Goal: Task Accomplishment & Management: Use online tool/utility

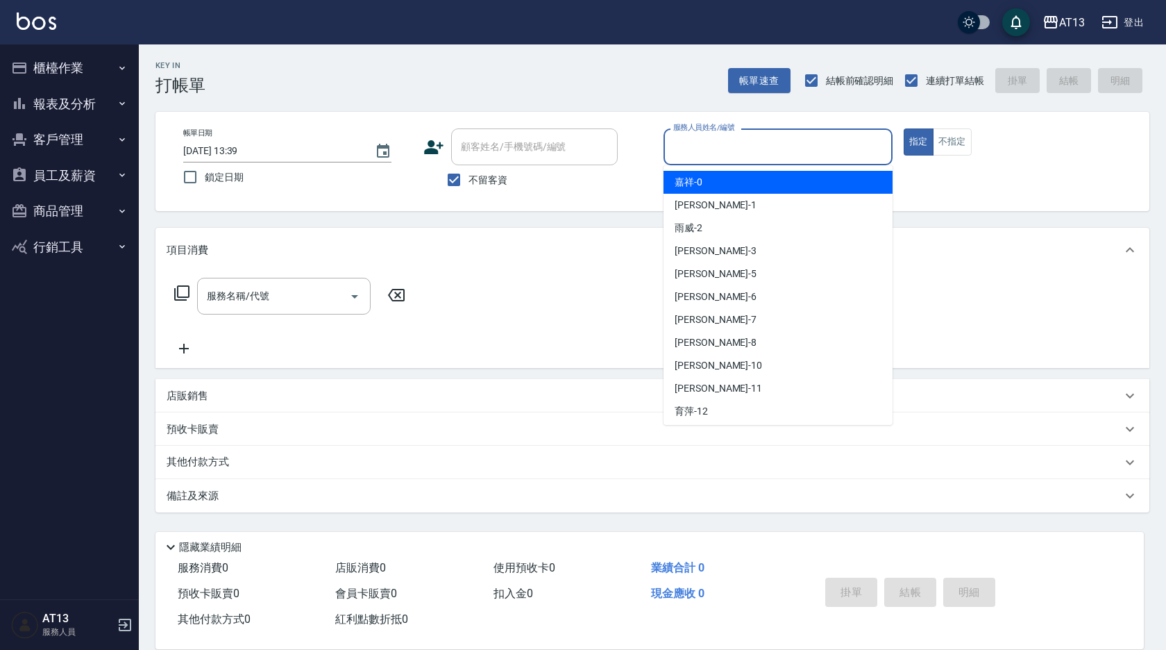
click at [721, 149] on input "服務人員姓名/編號" at bounding box center [778, 147] width 217 height 24
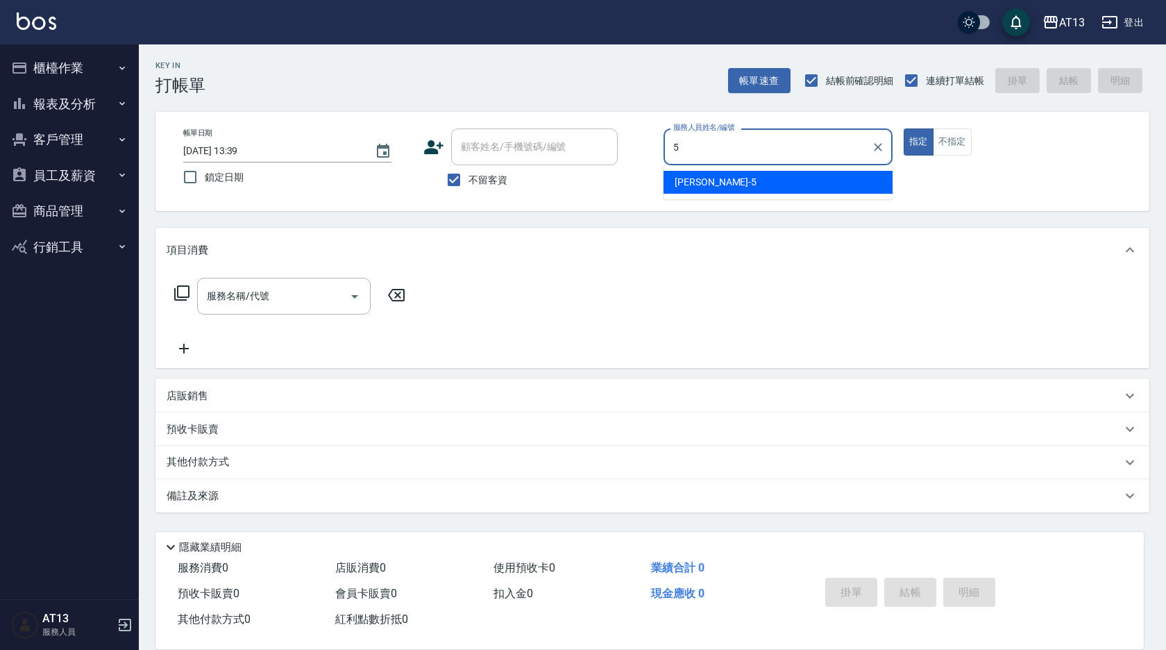
type input "[PERSON_NAME]-5"
type button "true"
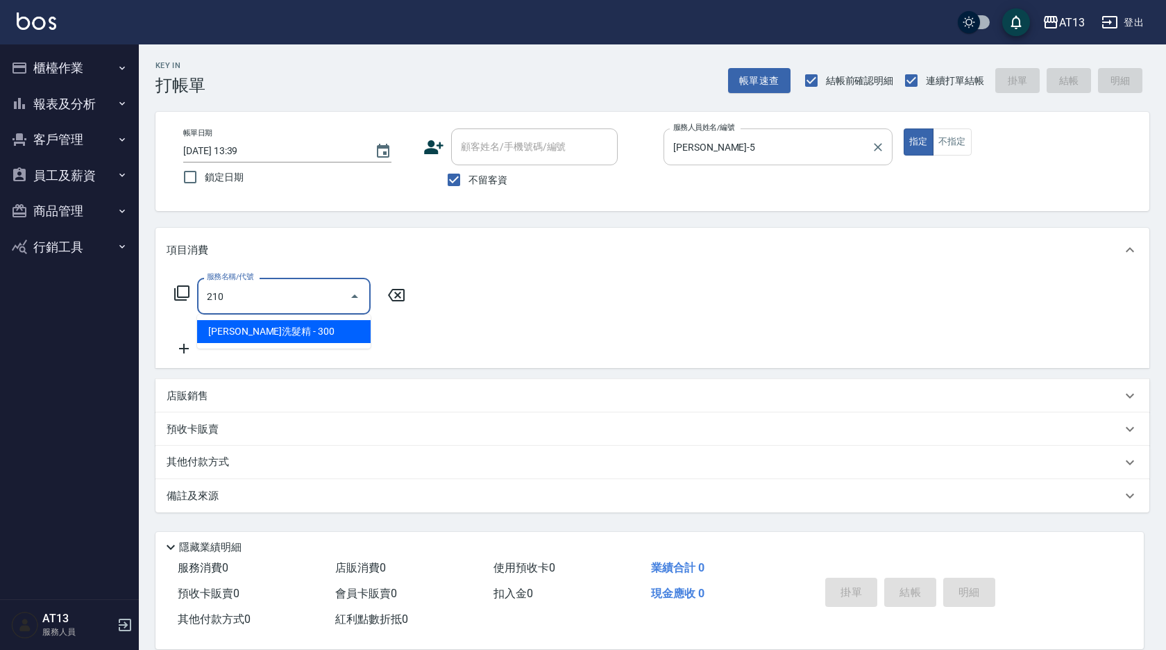
type input "[PERSON_NAME]洗髮精(210)"
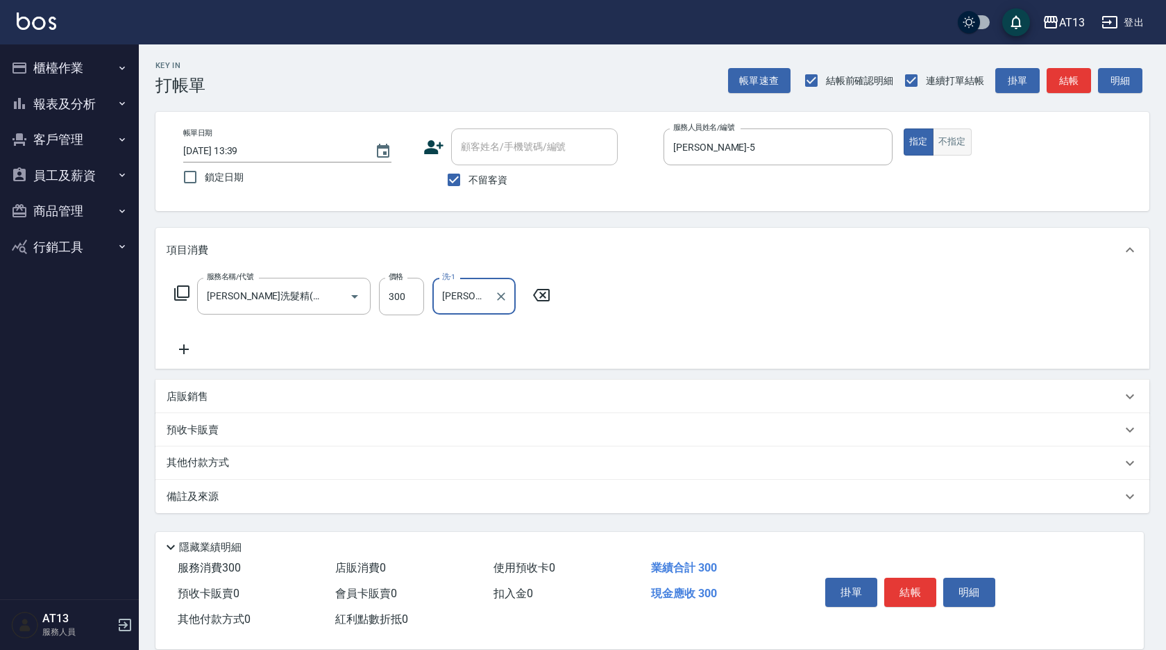
type input "[PERSON_NAME]妡-30"
click at [964, 146] on button "不指定" at bounding box center [952, 141] width 39 height 27
type button "false"
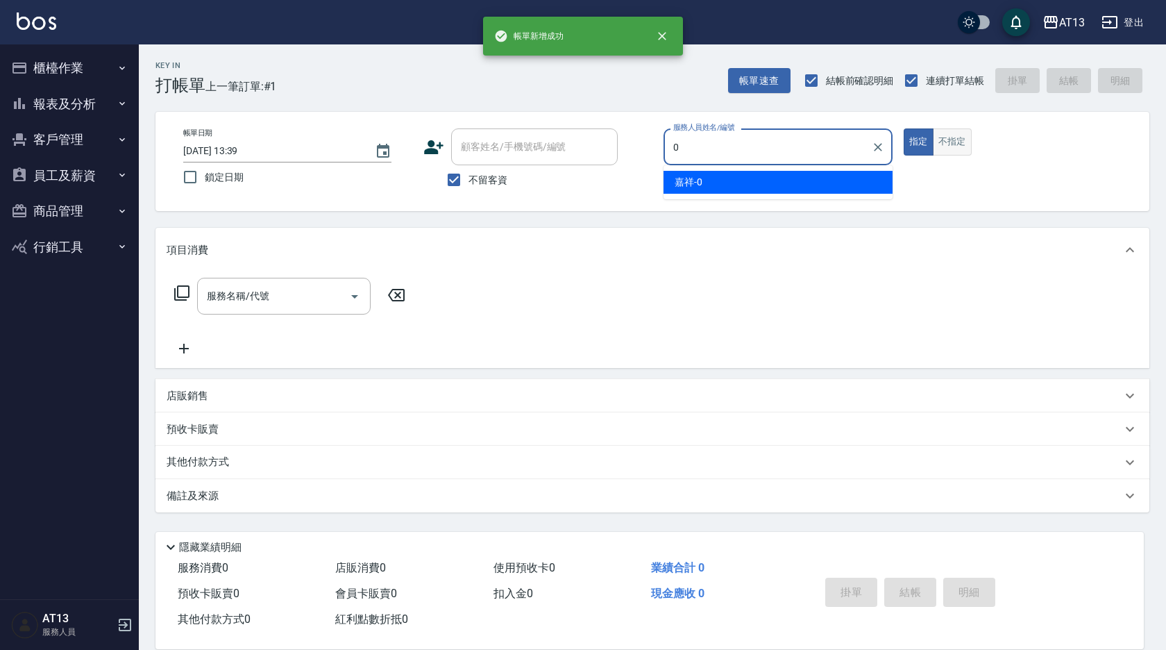
type input "嘉祥-0"
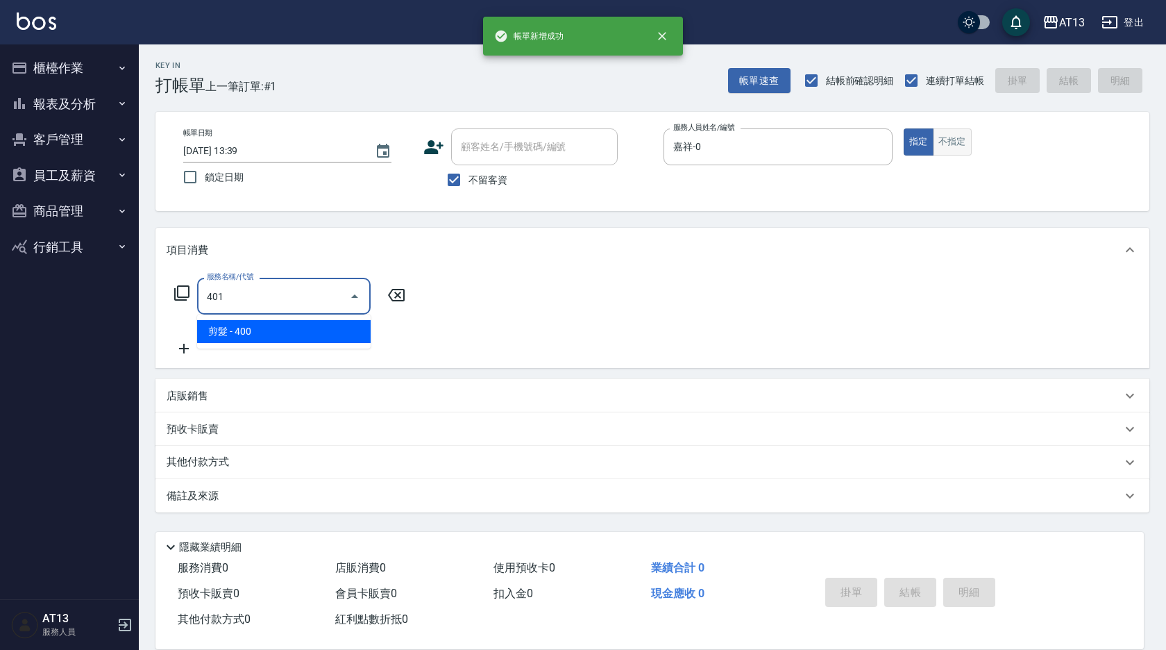
type input "剪髮(401)"
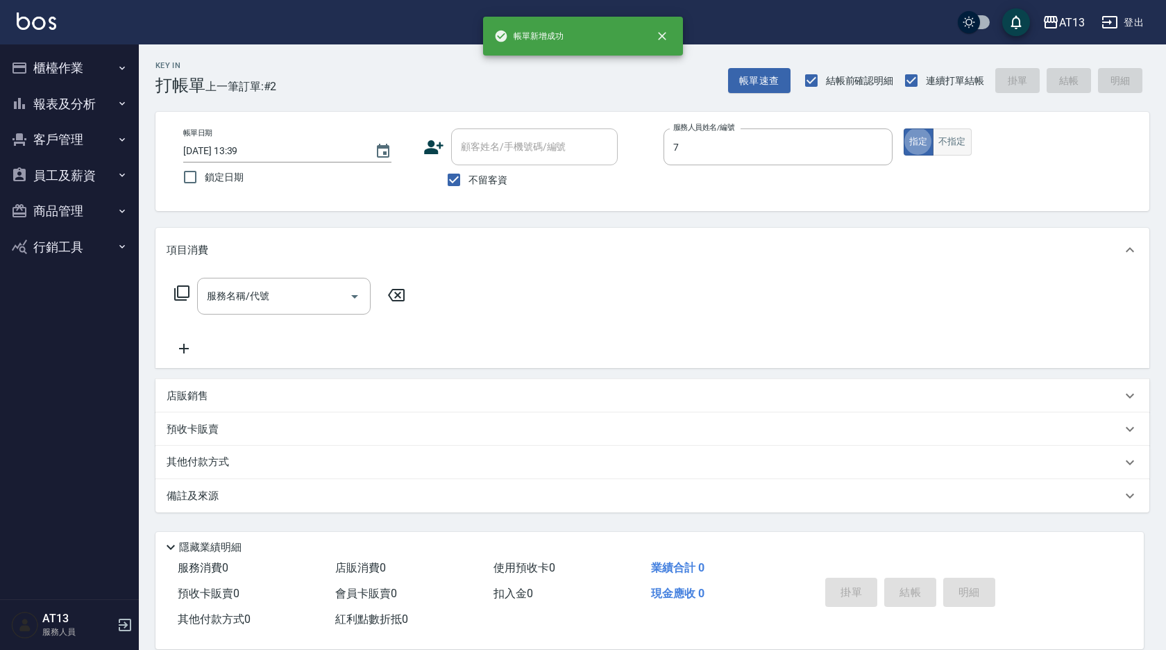
type input "[PERSON_NAME]-7"
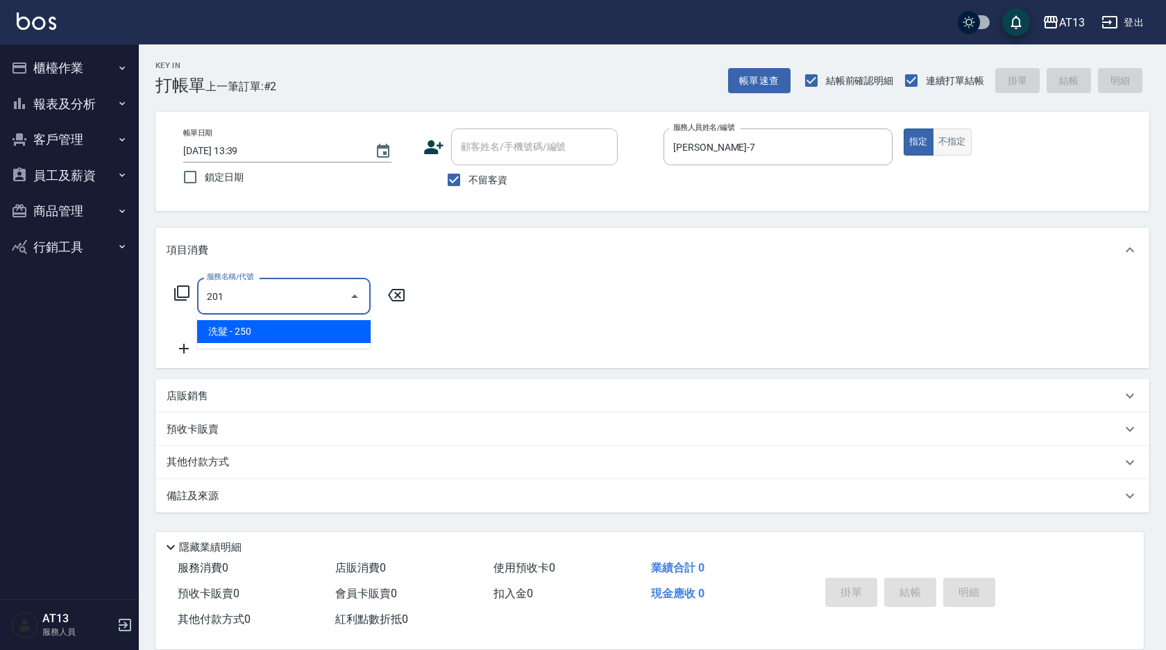
type input "洗髮(201)"
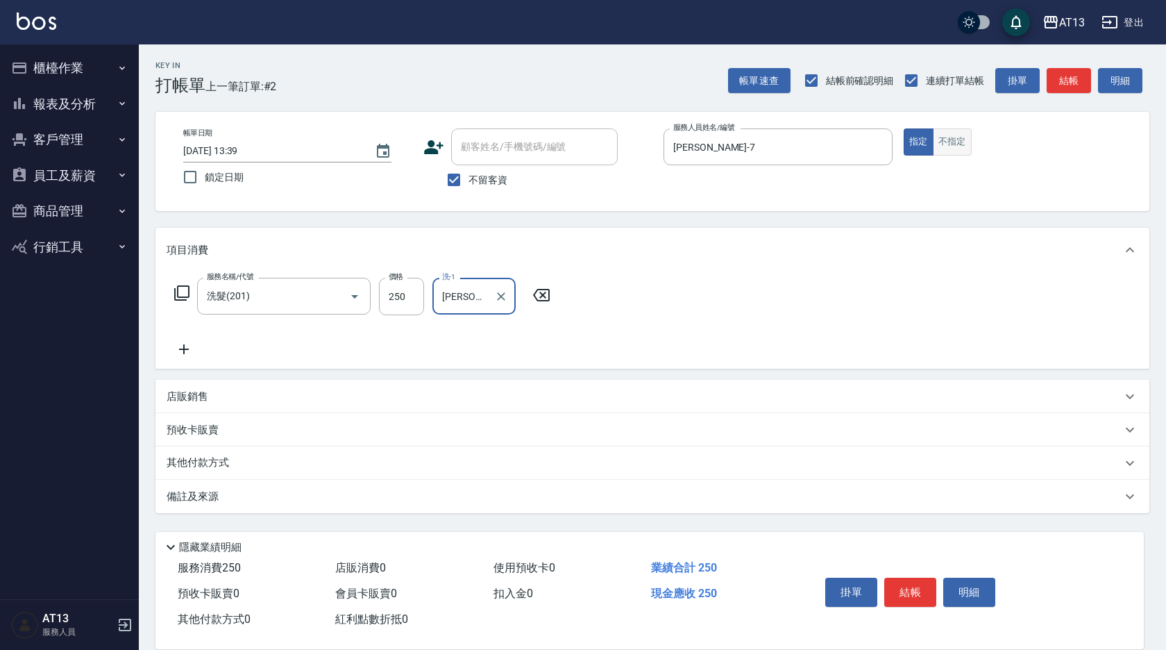
type input "[PERSON_NAME]-28"
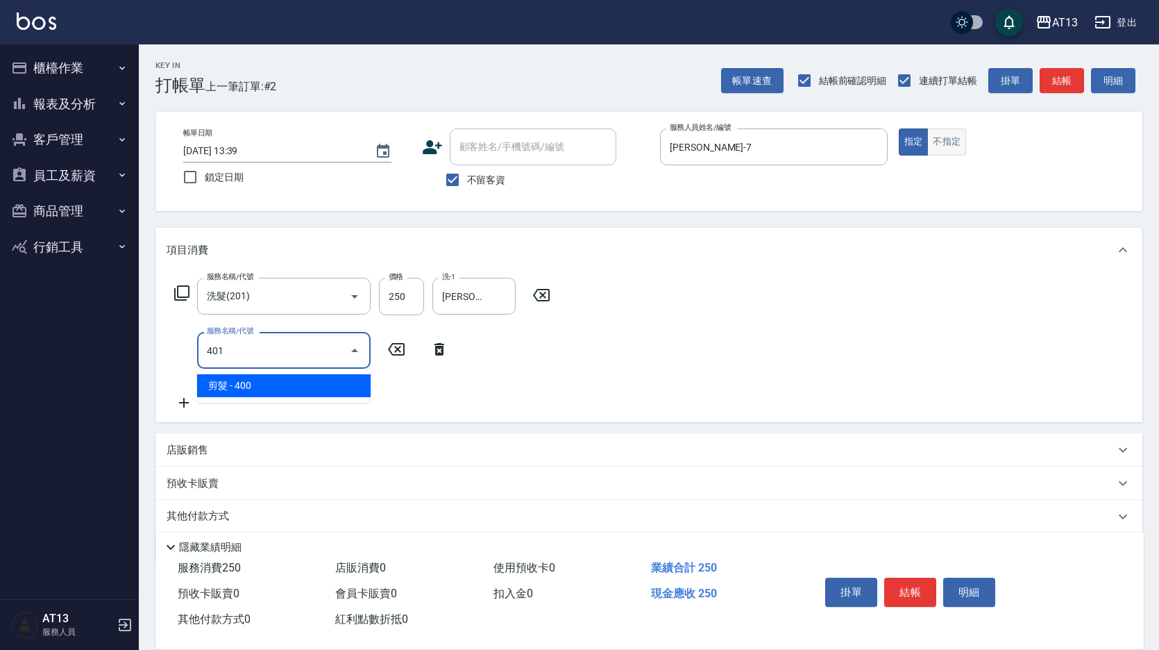
type input "剪髮(401)"
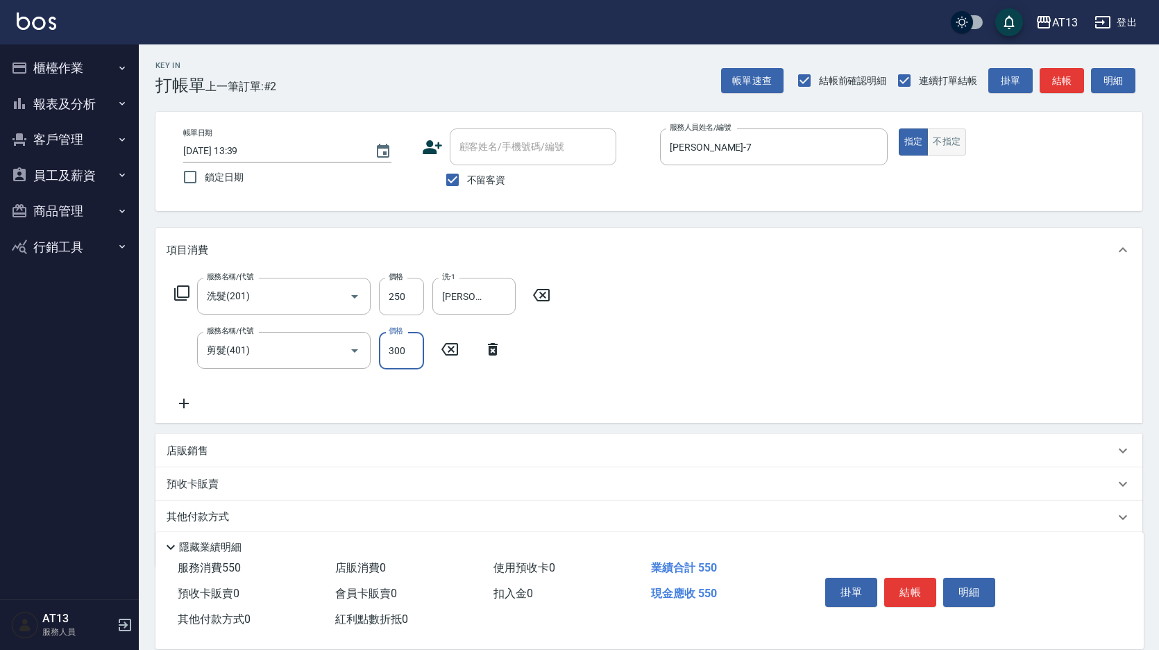
type input "300"
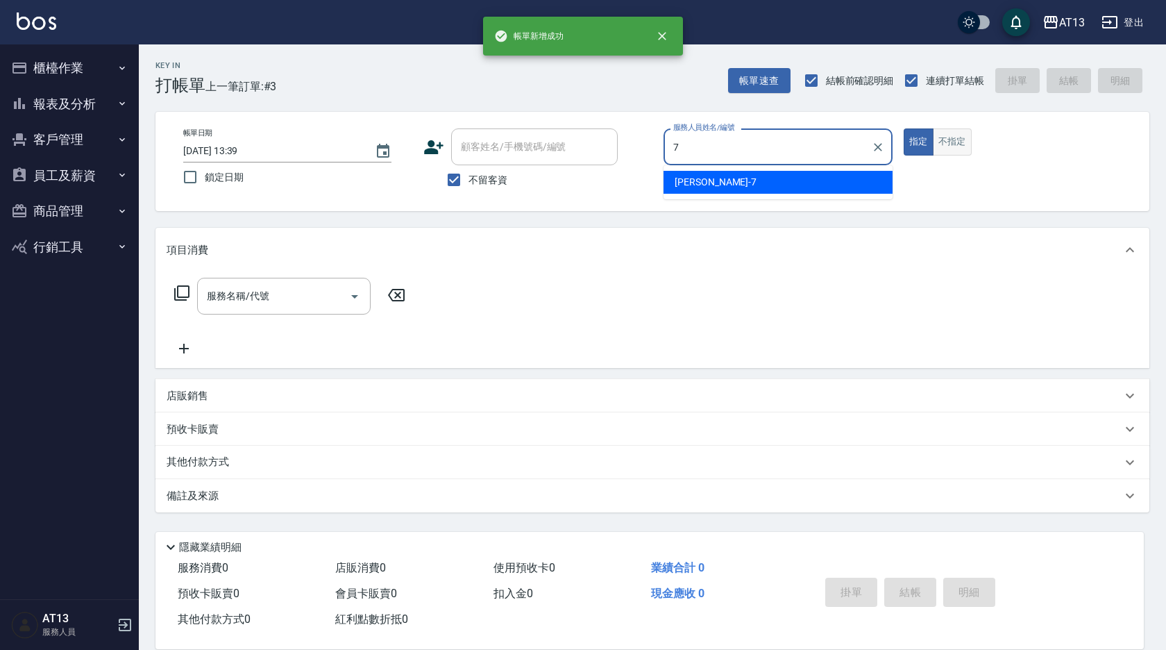
type input "[PERSON_NAME]-7"
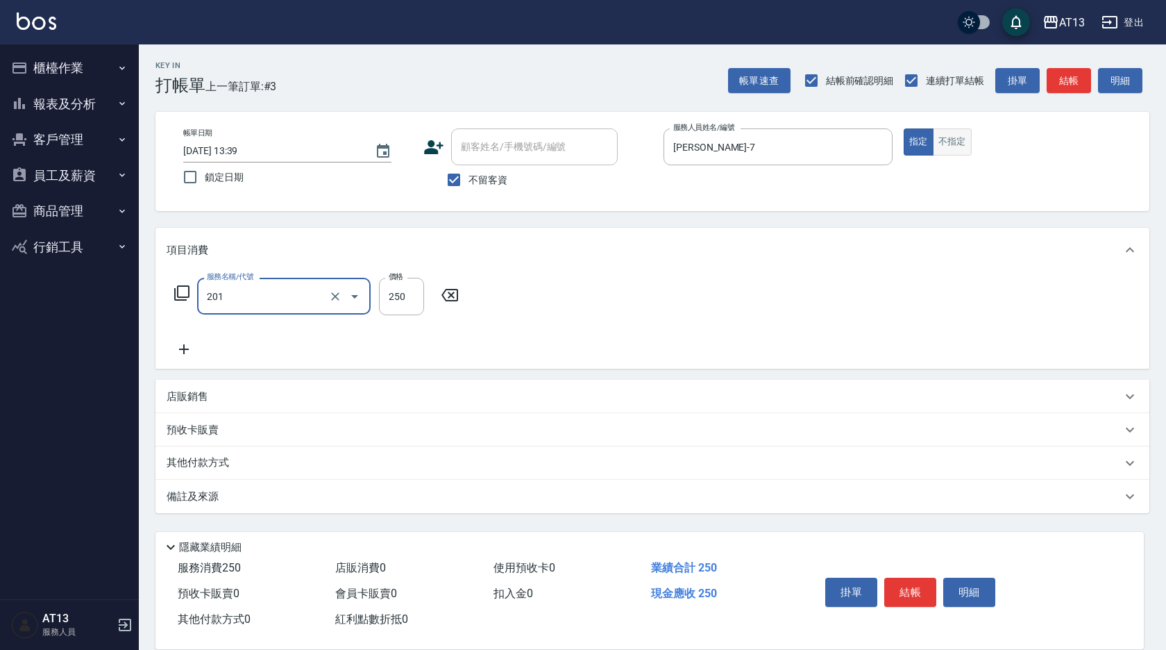
type input "洗髮(201)"
type input "[PERSON_NAME]妡-30"
click at [964, 146] on button "不指定" at bounding box center [952, 141] width 39 height 27
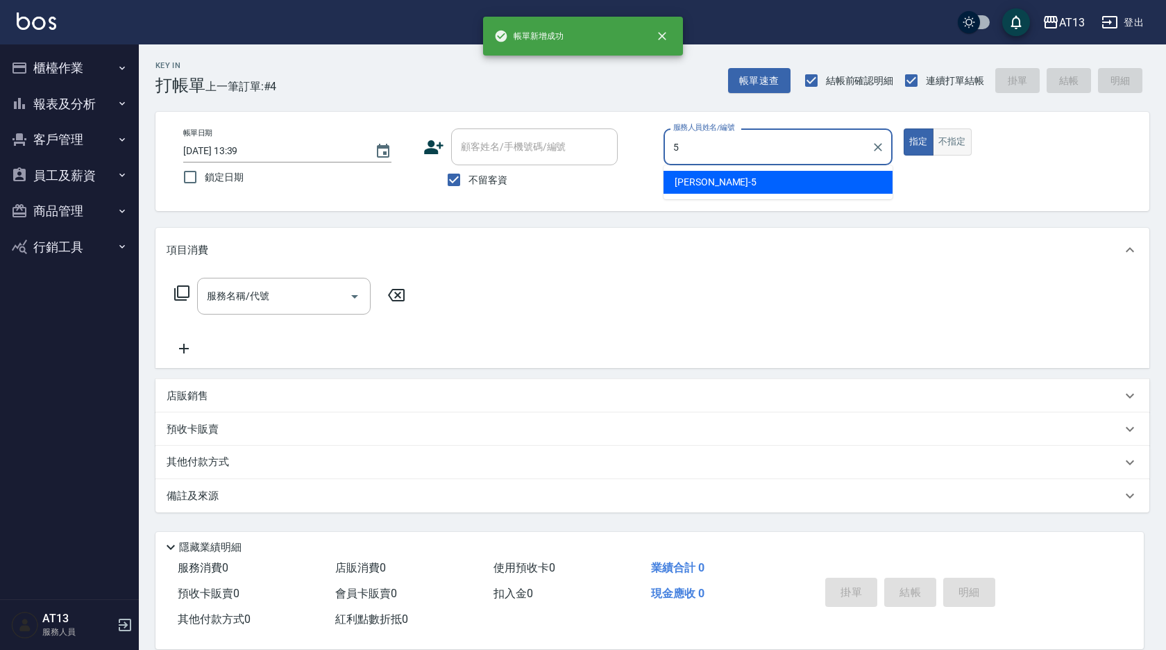
type input "[PERSON_NAME]-5"
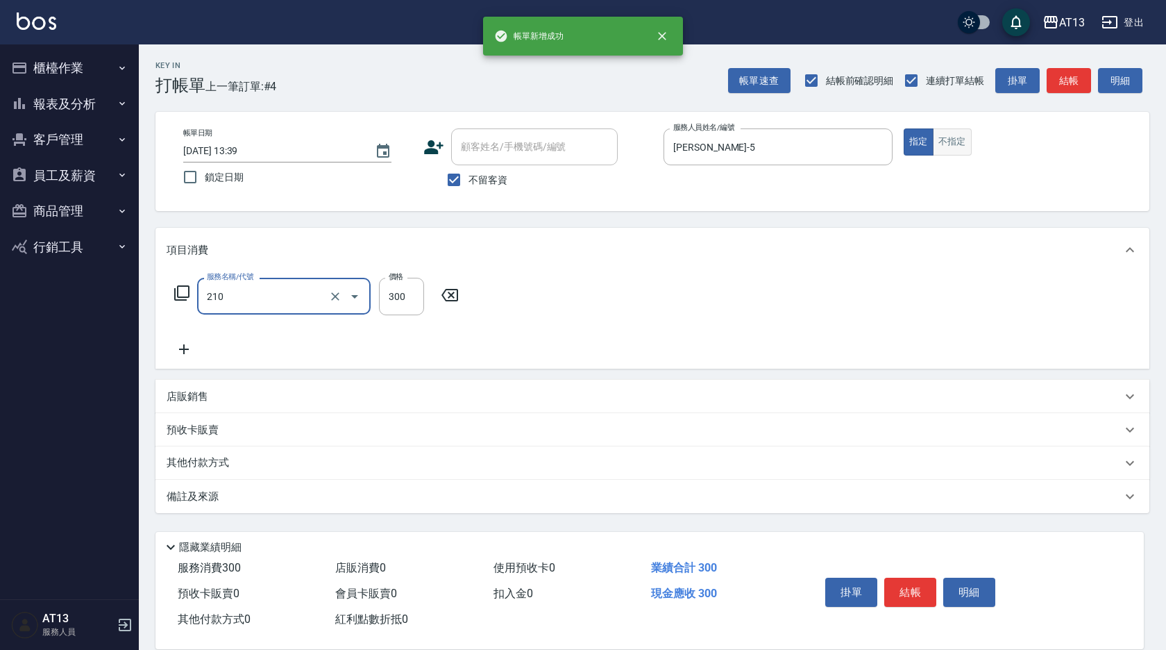
type input "[PERSON_NAME]洗髮精(210)"
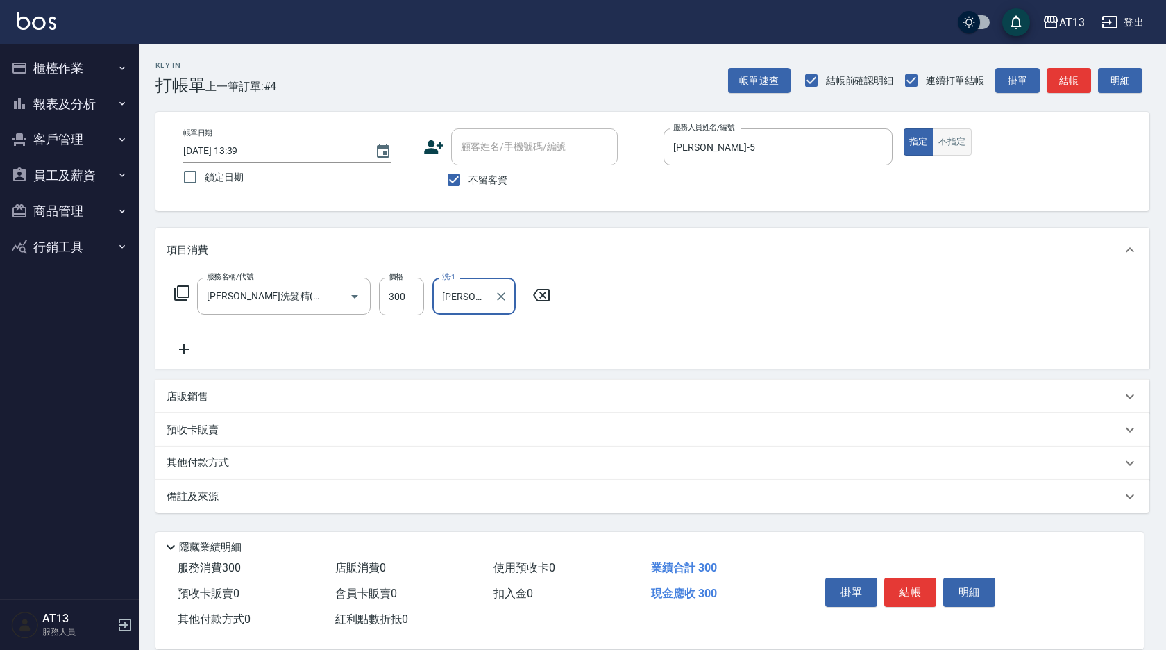
type input "[PERSON_NAME]-5"
click at [964, 146] on button "不指定" at bounding box center [952, 141] width 39 height 27
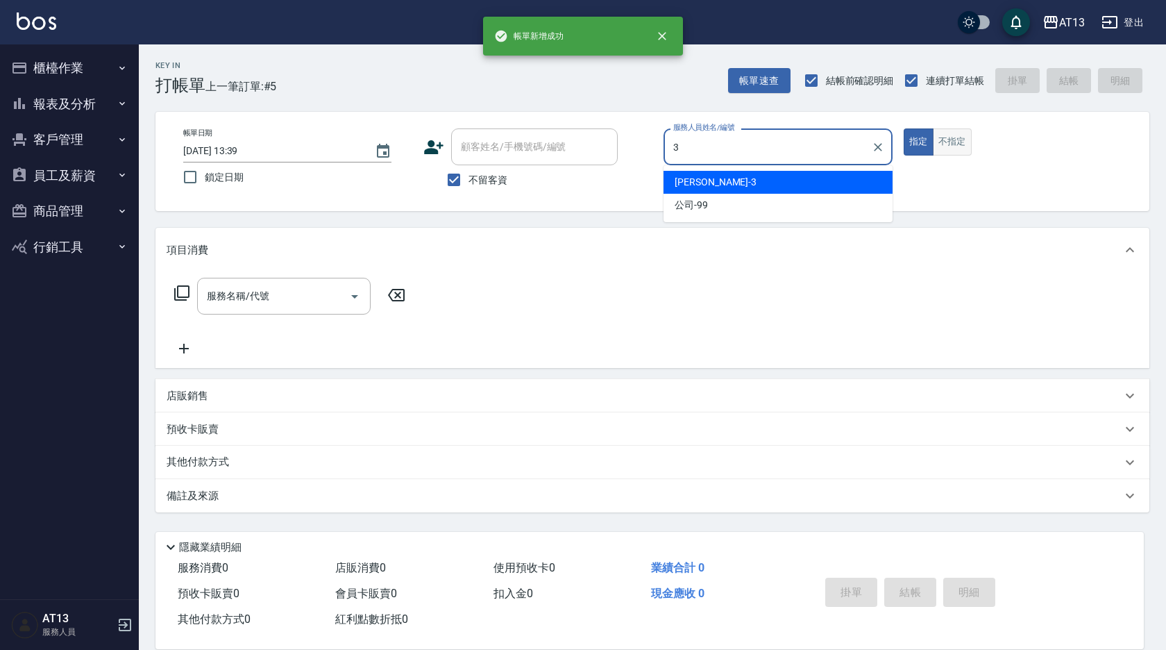
type input "[PERSON_NAME]-3"
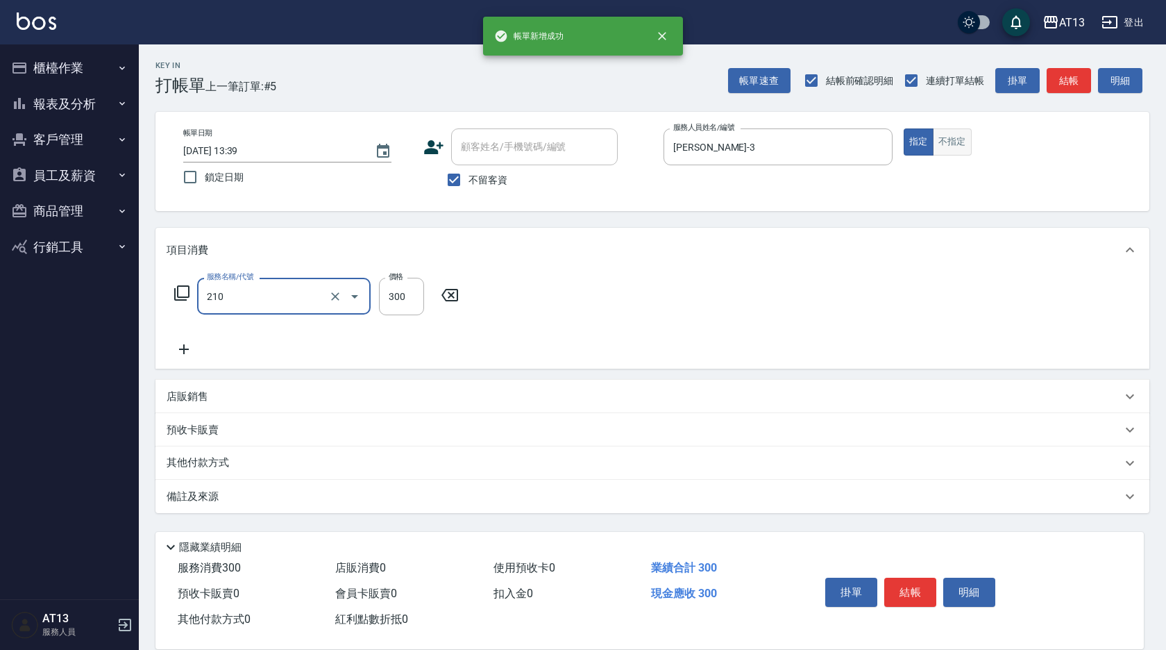
type input "[PERSON_NAME]洗髮精(210)"
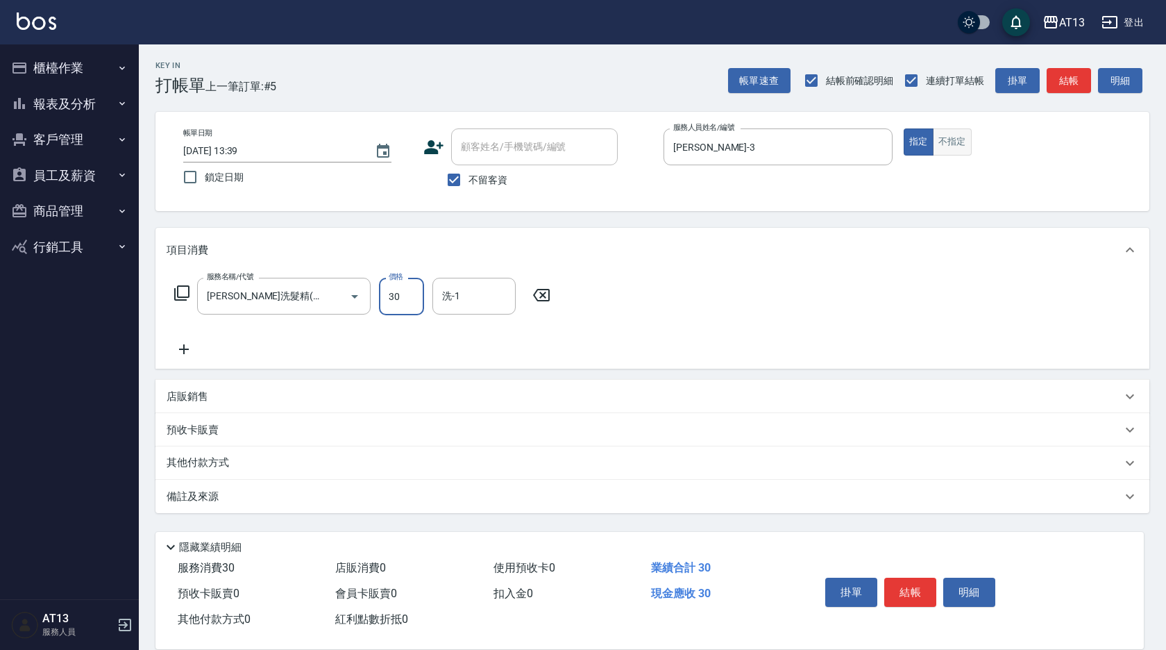
type input "300"
type input "[PERSON_NAME]-31"
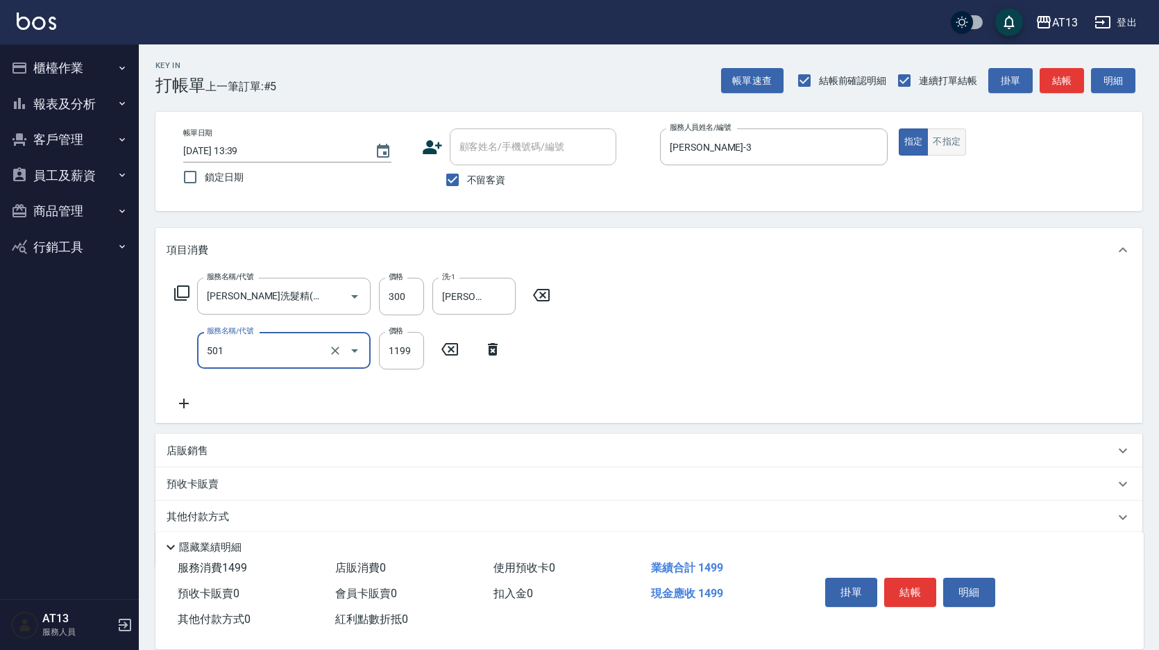
type input "染髮(501)"
type input "1600"
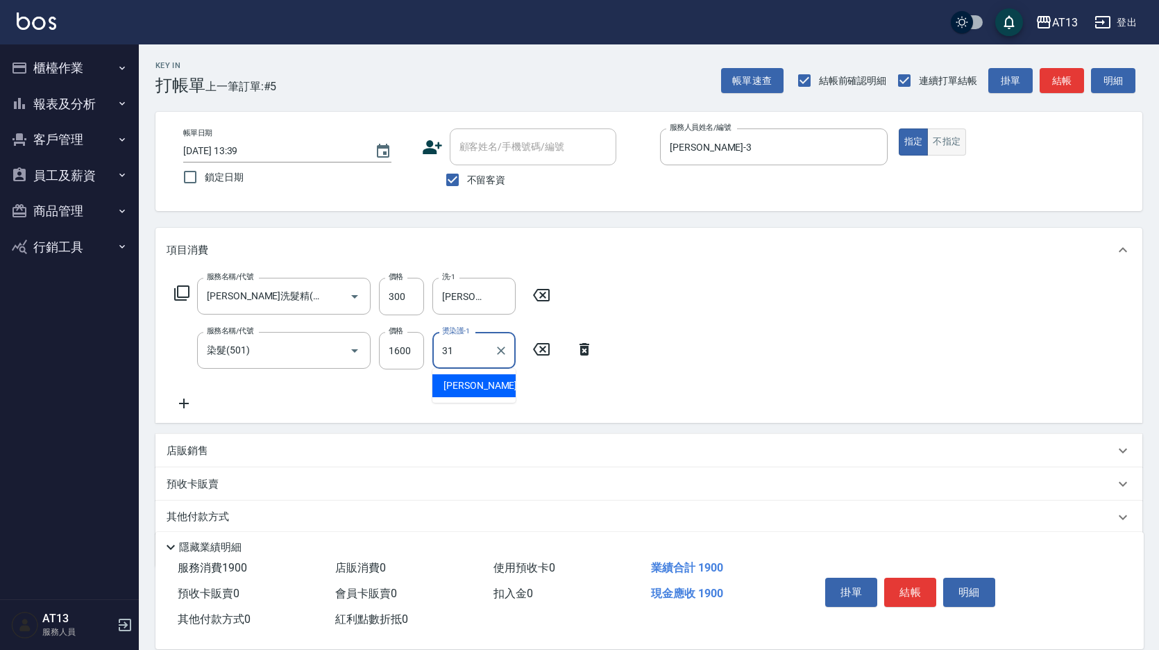
type input "[PERSON_NAME]-31"
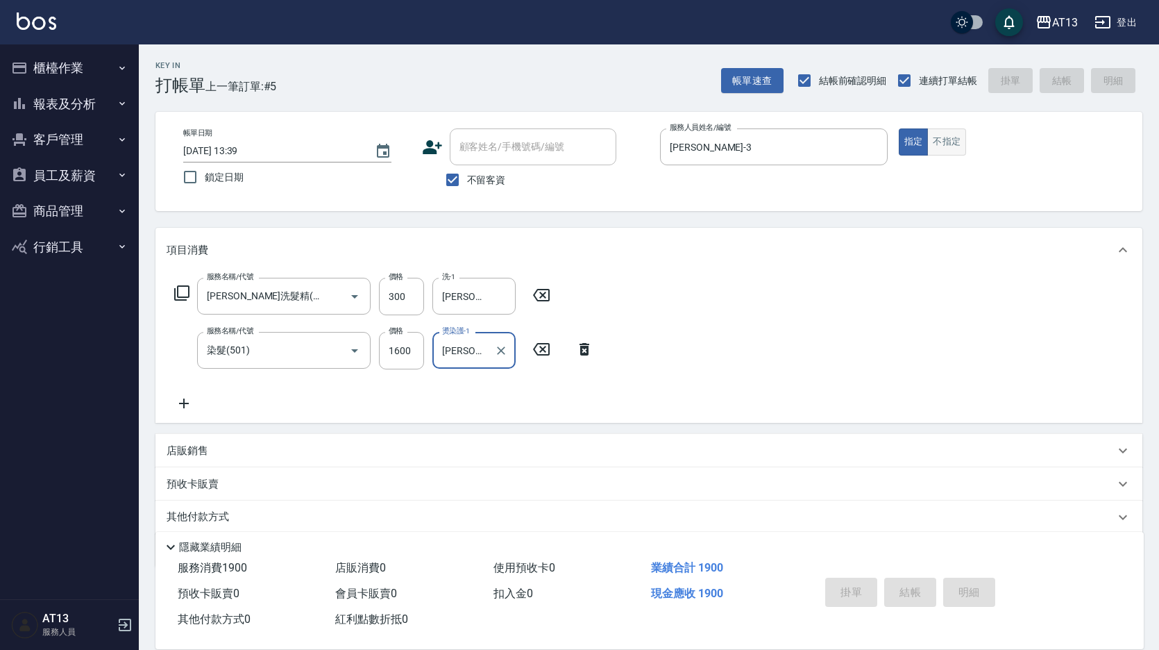
type input "[DATE] 13:40"
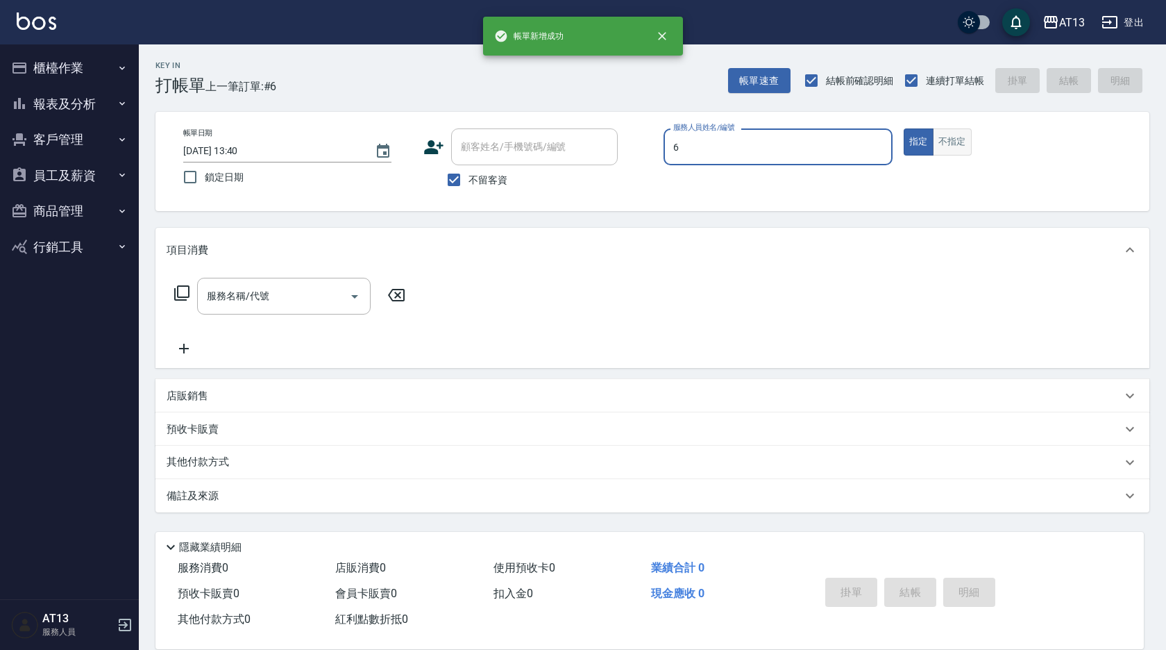
type input "[PERSON_NAME]-6"
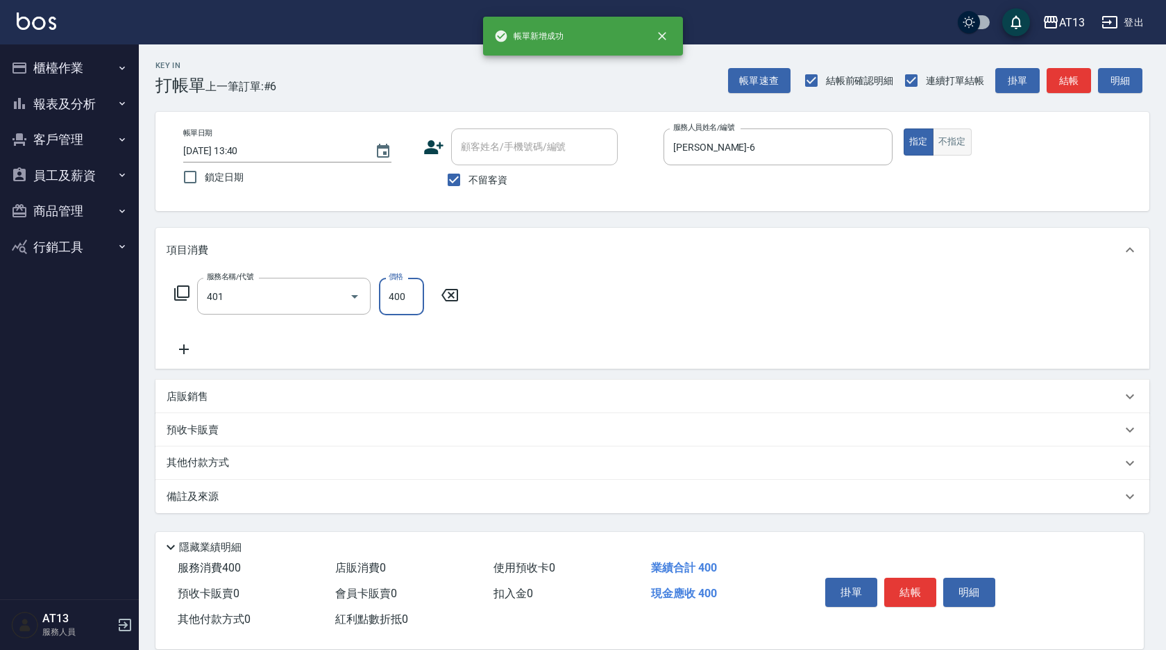
type input "剪髮(401)"
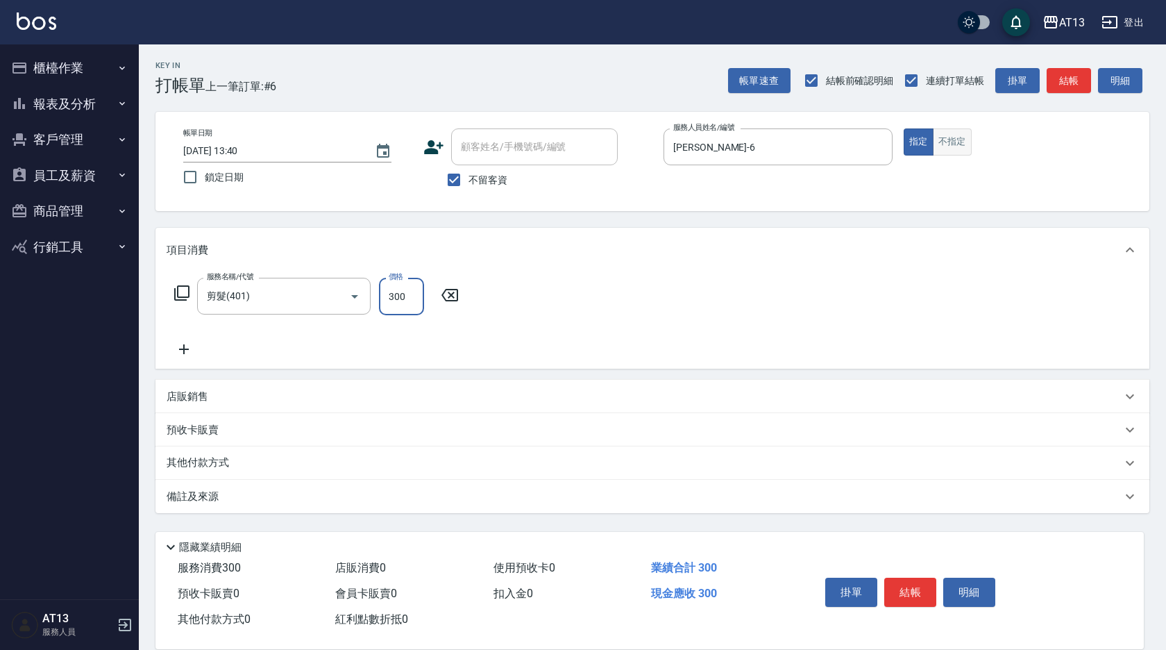
type input "300"
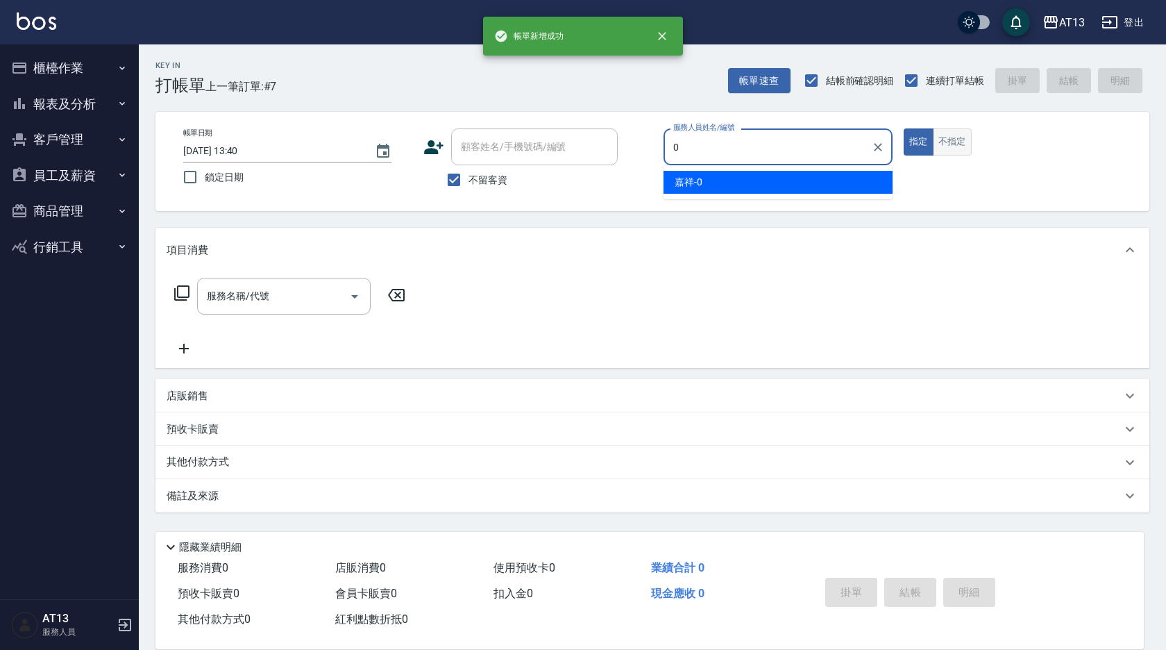
type input "嘉祥-0"
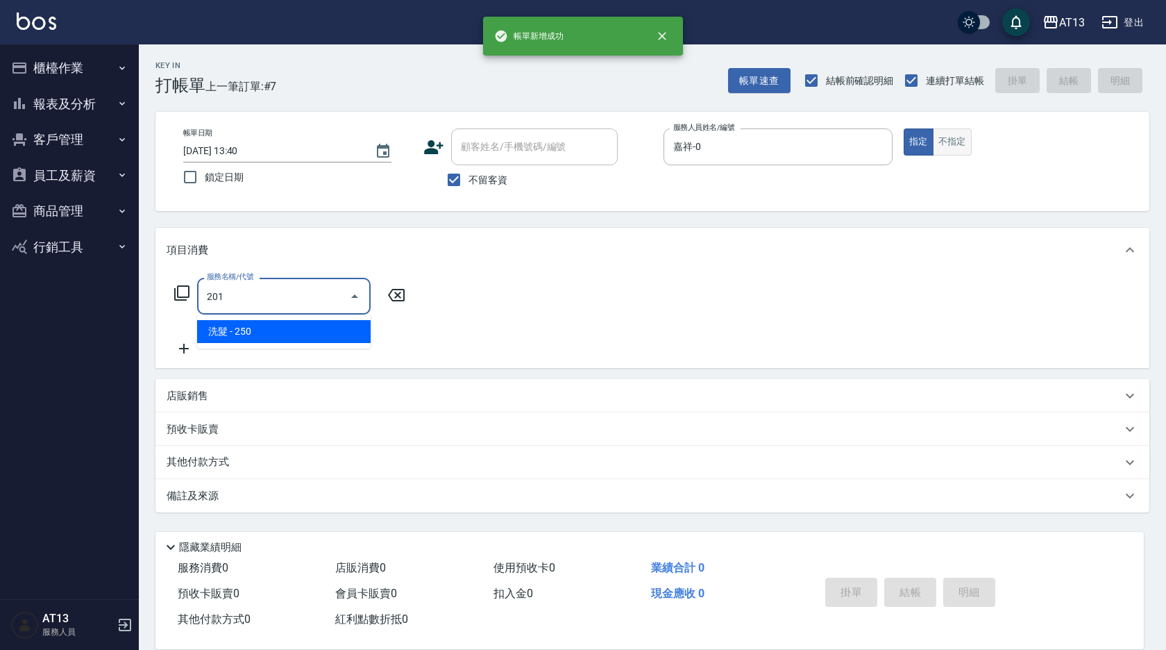
type input "洗髮(201)"
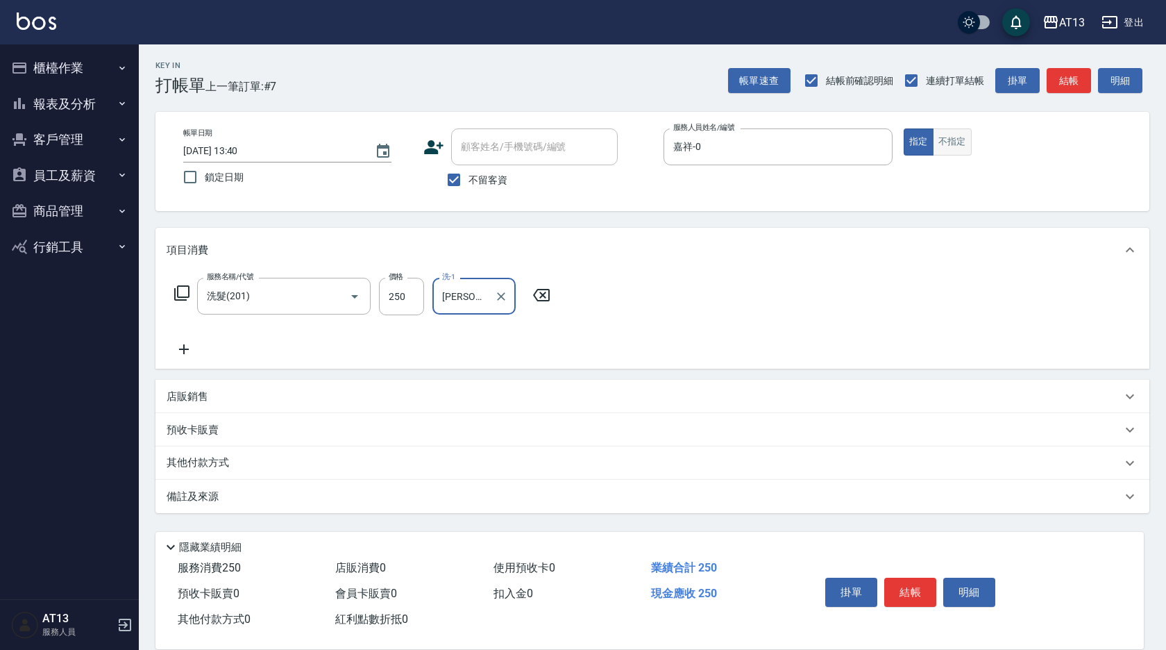
type input "[PERSON_NAME]-29"
click at [964, 146] on button "不指定" at bounding box center [952, 141] width 39 height 27
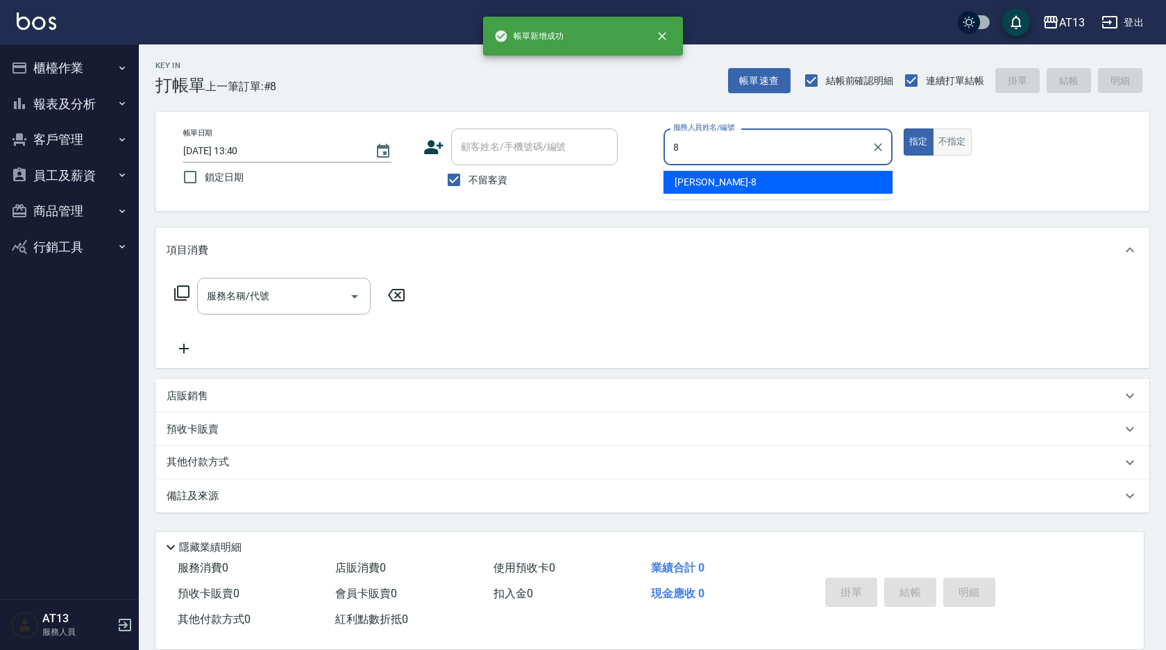
type input "[PERSON_NAME]-8"
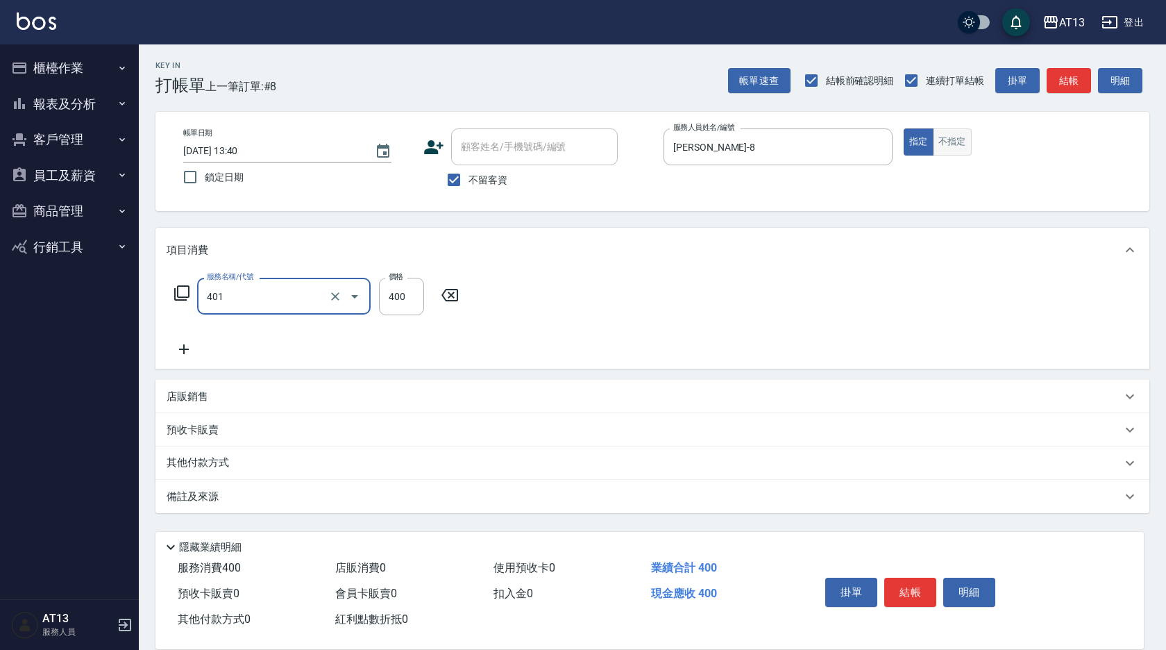
type input "剪髮(401)"
type input "300"
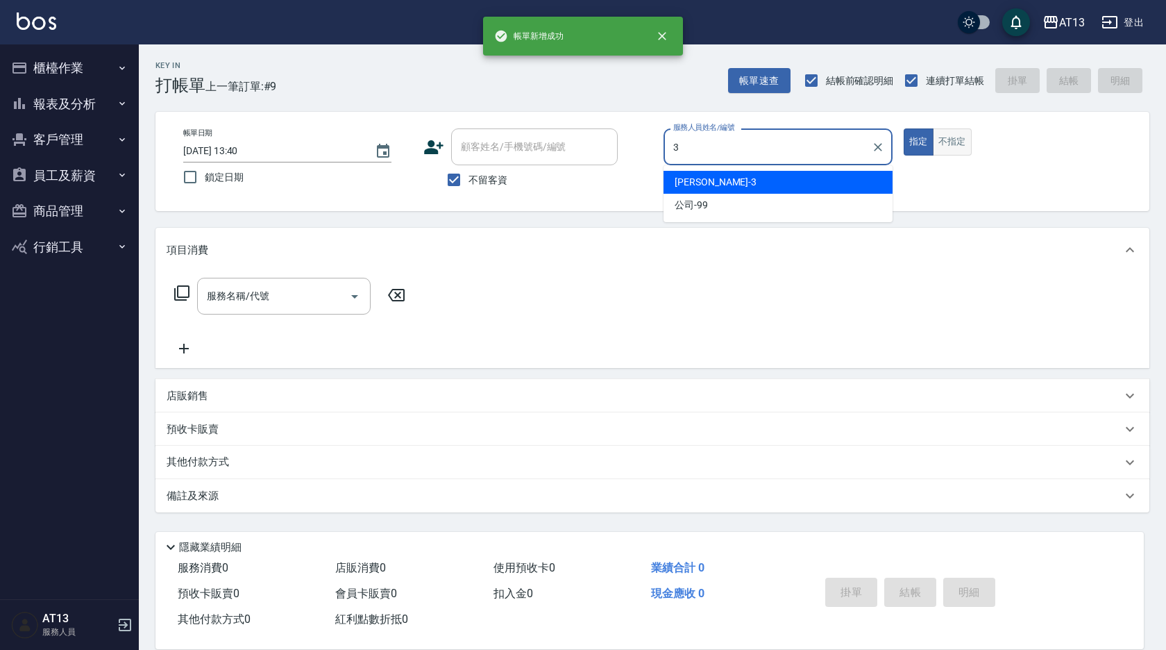
type input "[PERSON_NAME]-3"
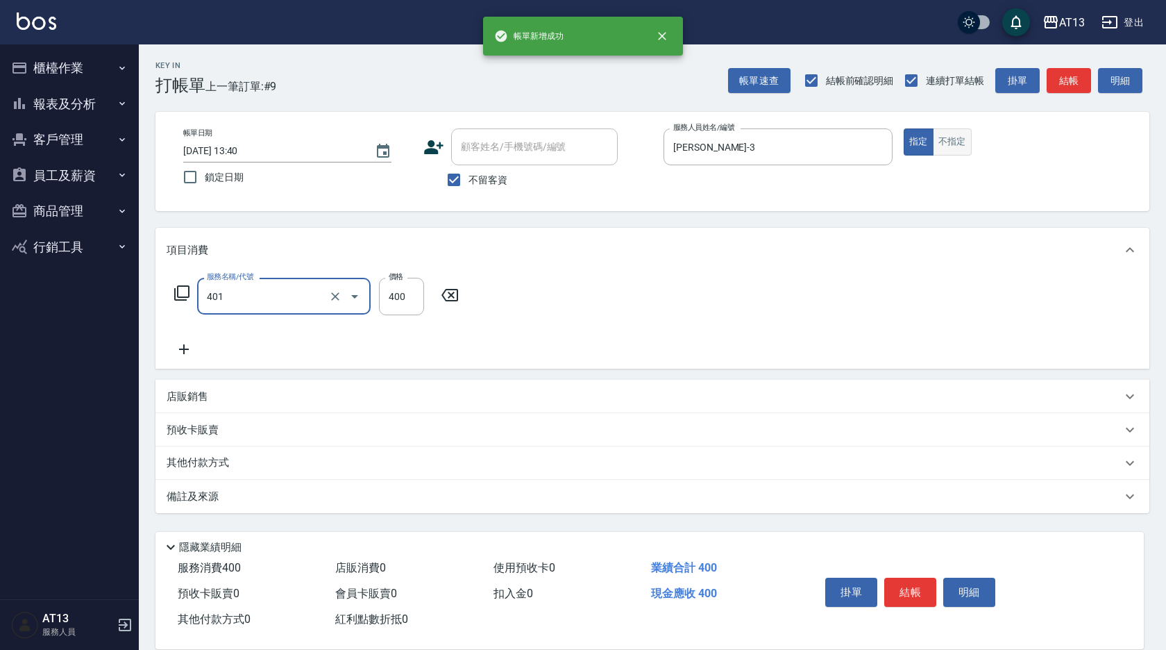
type input "剪髮(401)"
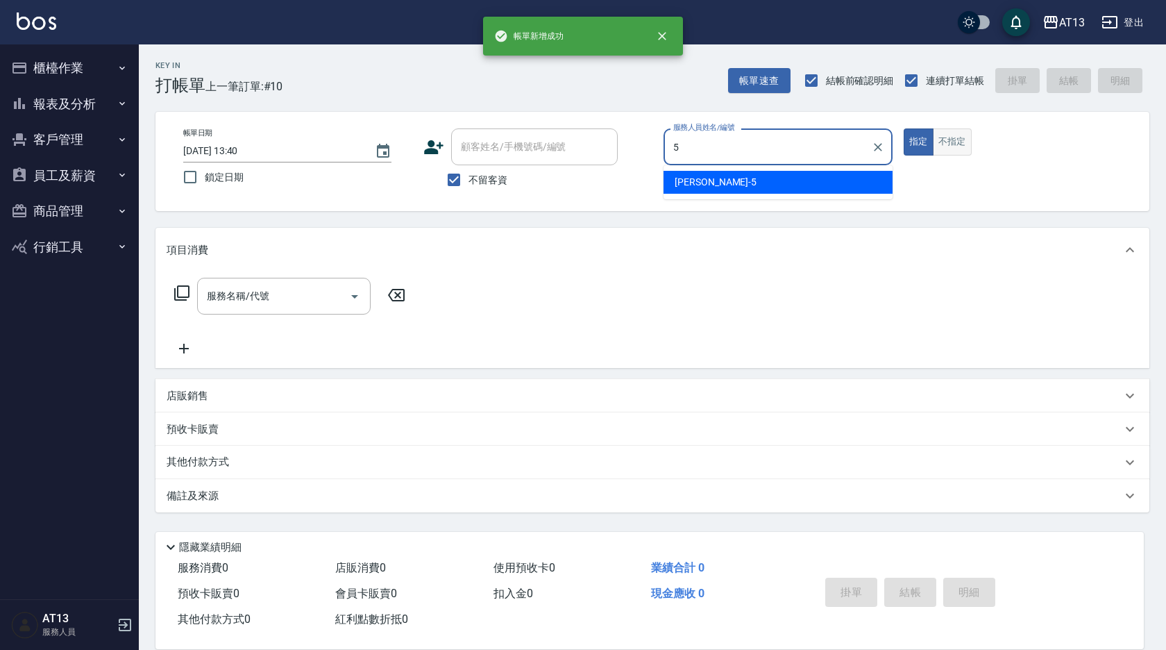
type input "[PERSON_NAME]-5"
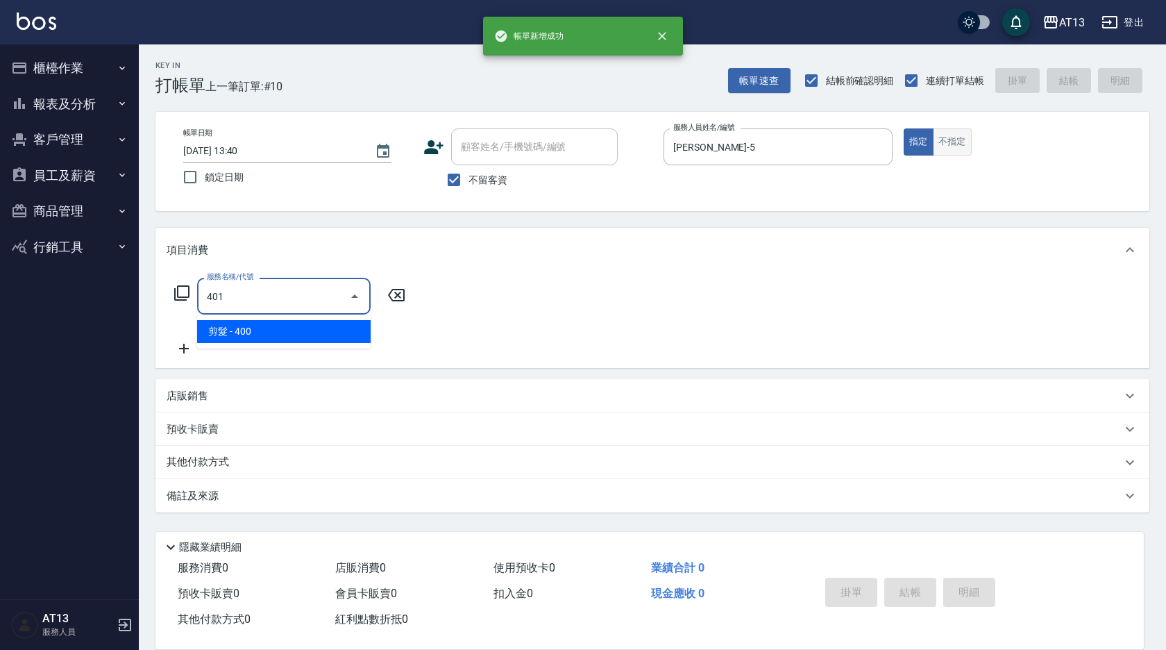
type input "剪髮(401)"
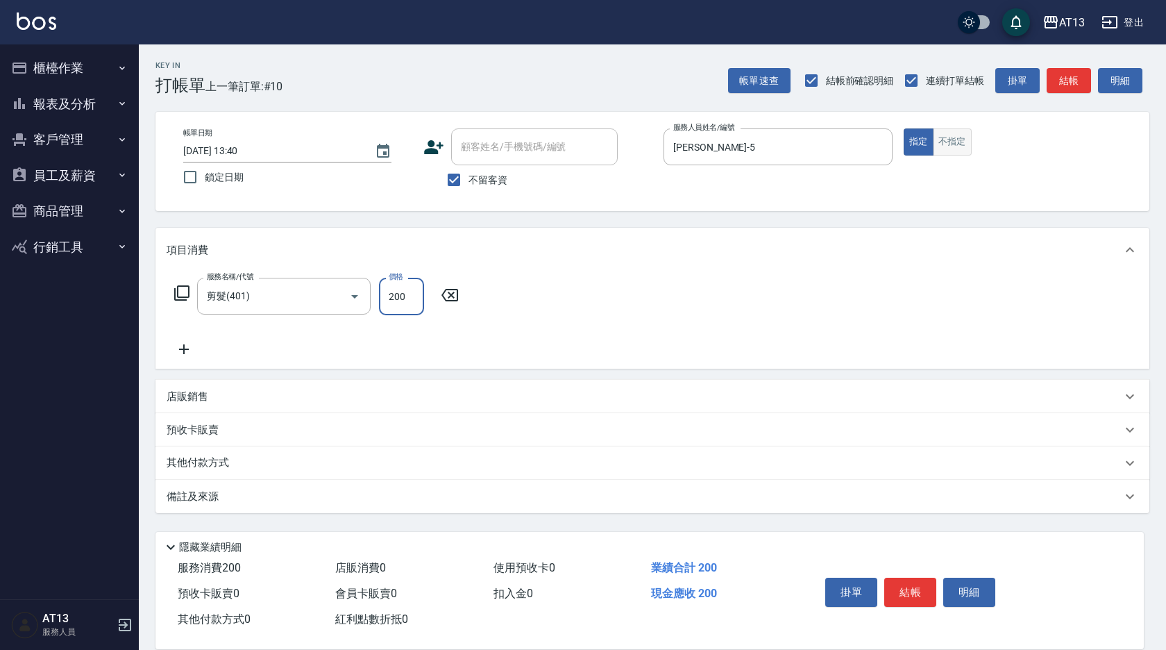
type input "200"
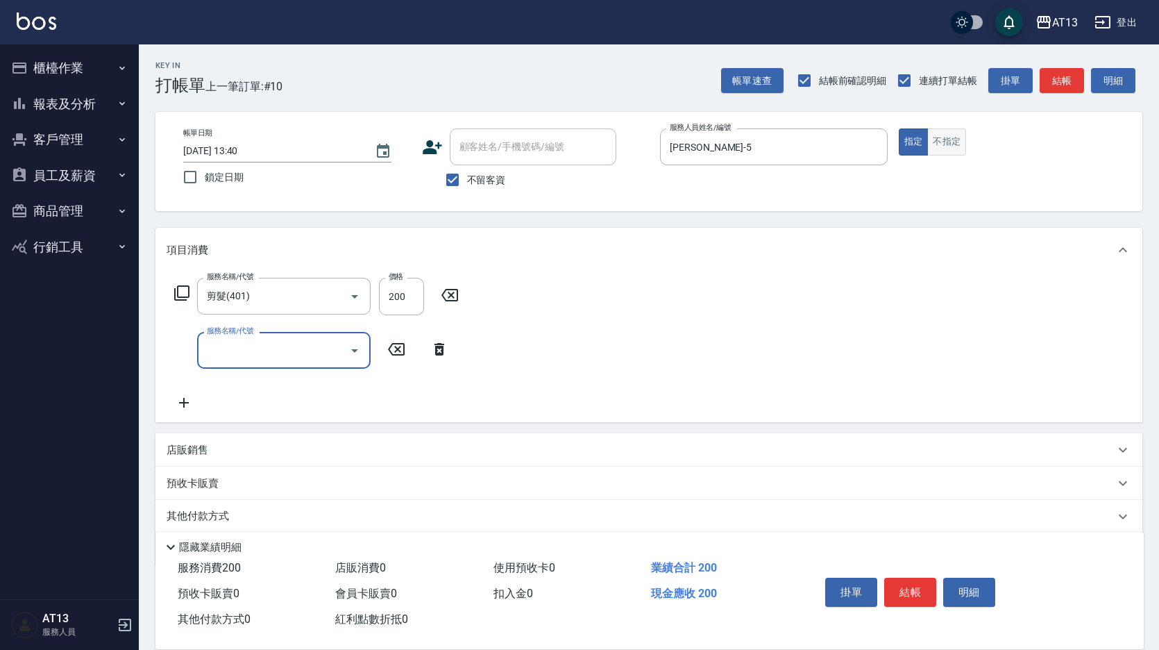
click at [963, 146] on button "不指定" at bounding box center [947, 141] width 39 height 27
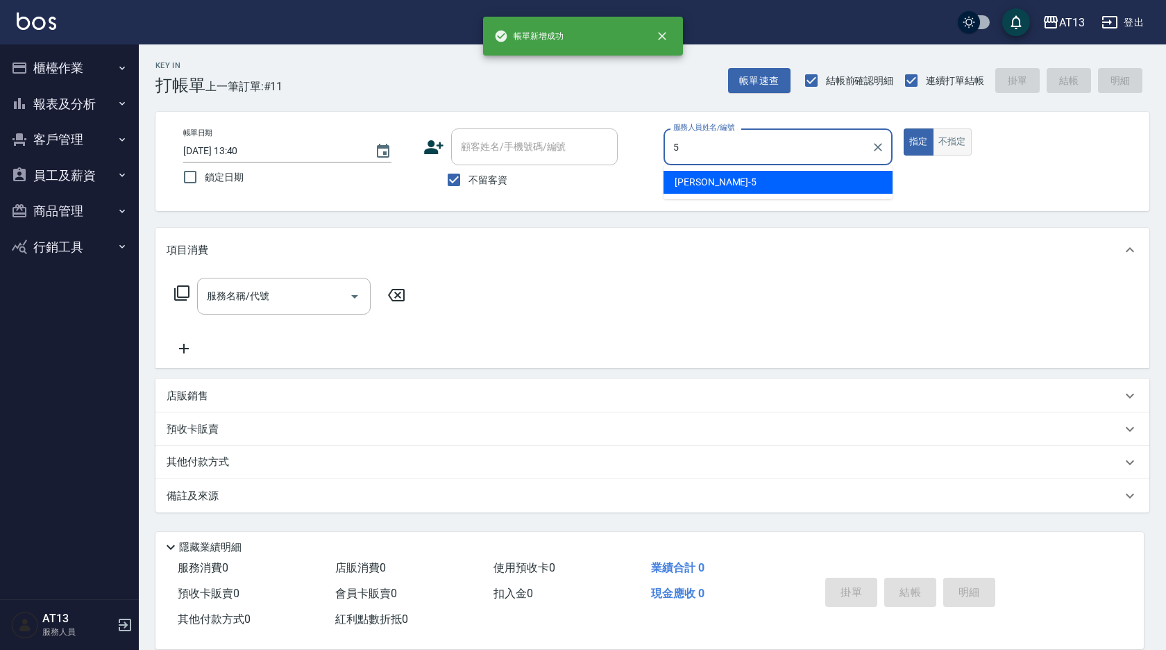
type input "[PERSON_NAME]-5"
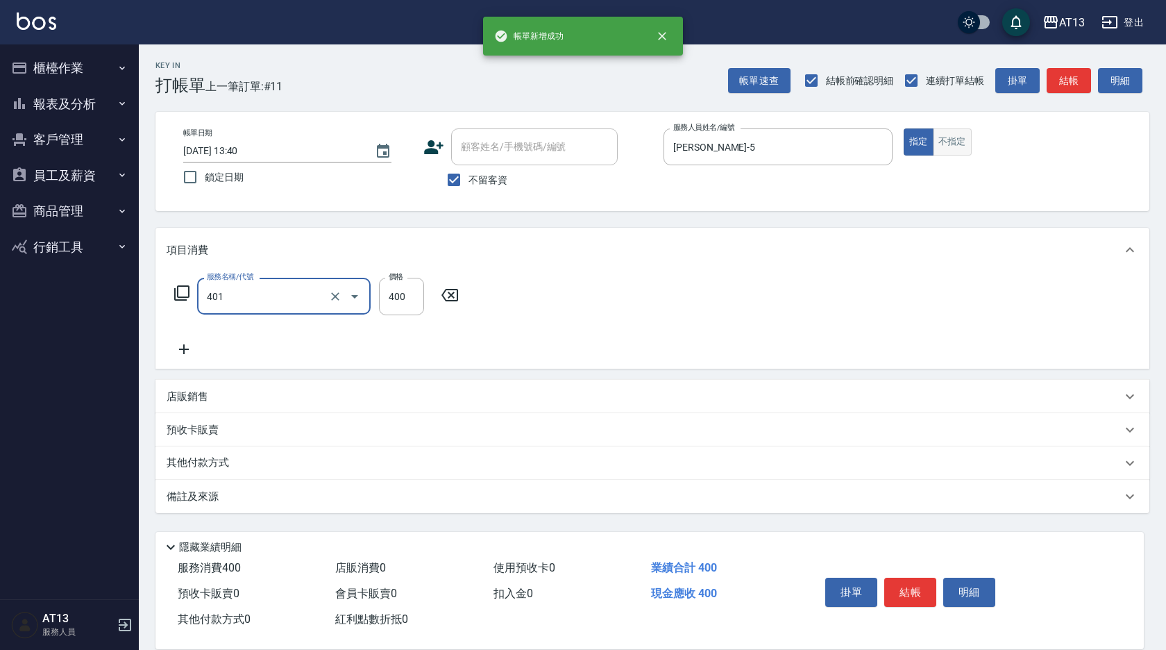
type input "剪髮(401)"
type input "200"
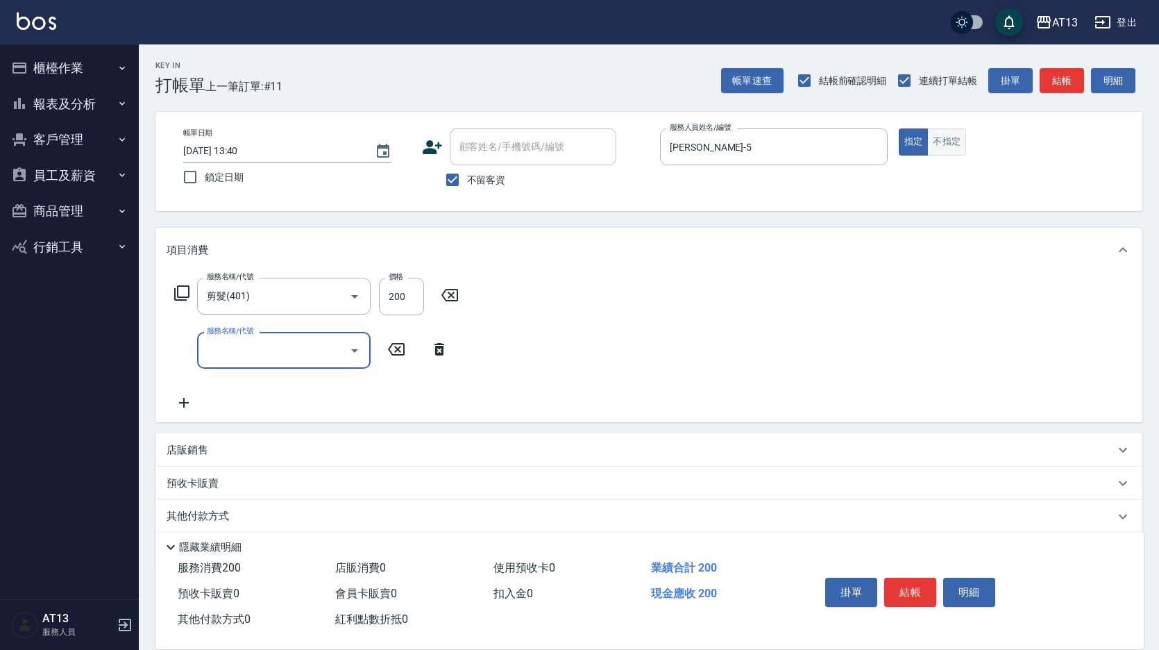
click at [963, 146] on button "不指定" at bounding box center [947, 141] width 39 height 27
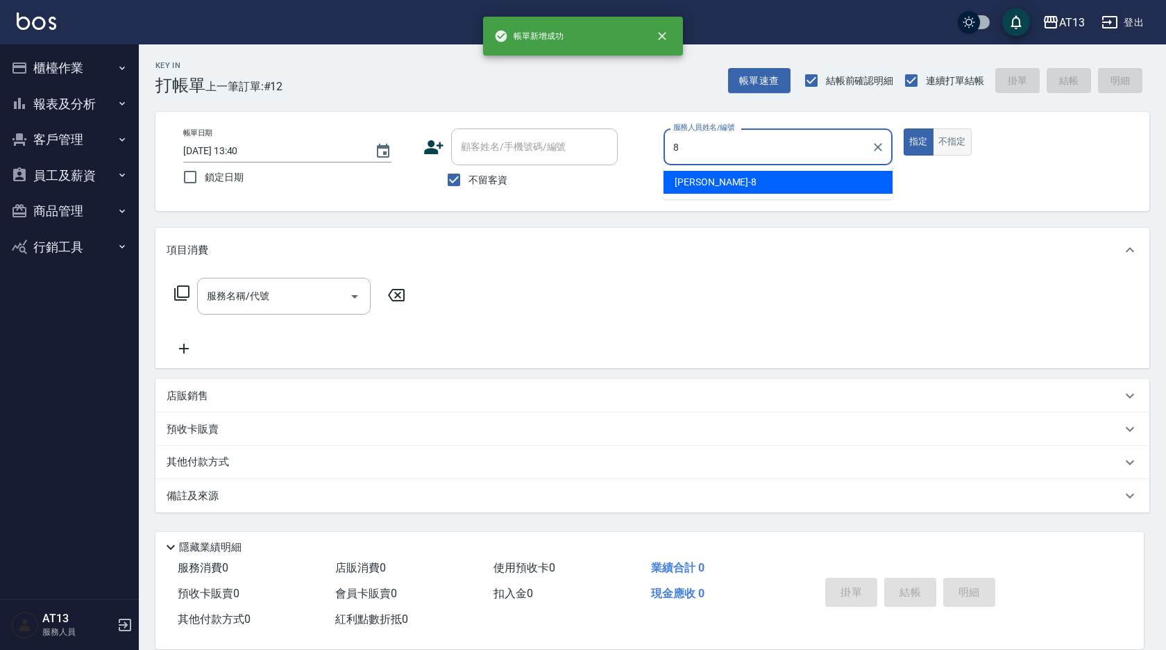
type input "[PERSON_NAME]-8"
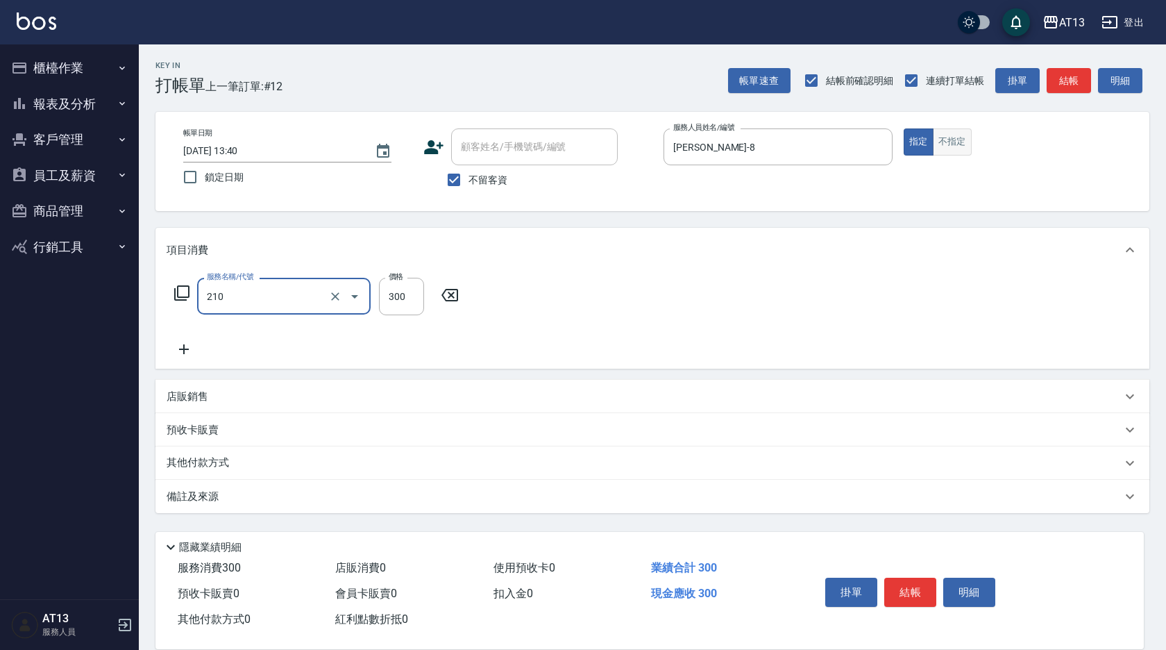
type input "[PERSON_NAME]洗髮精(210)"
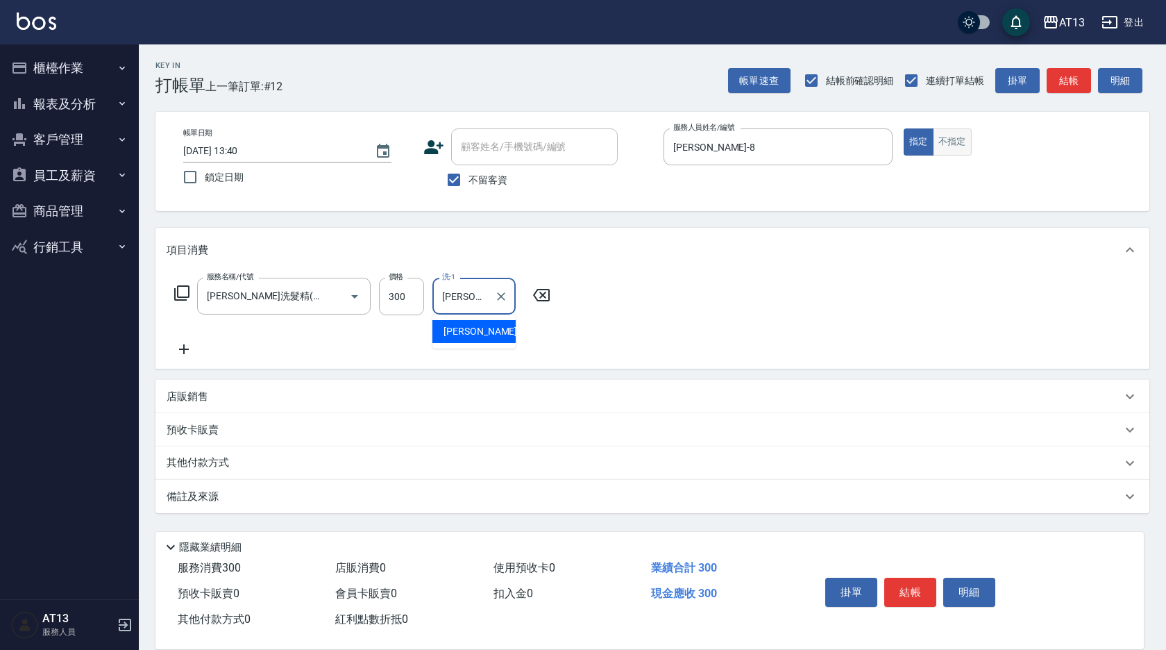
type input "[PERSON_NAME]-29"
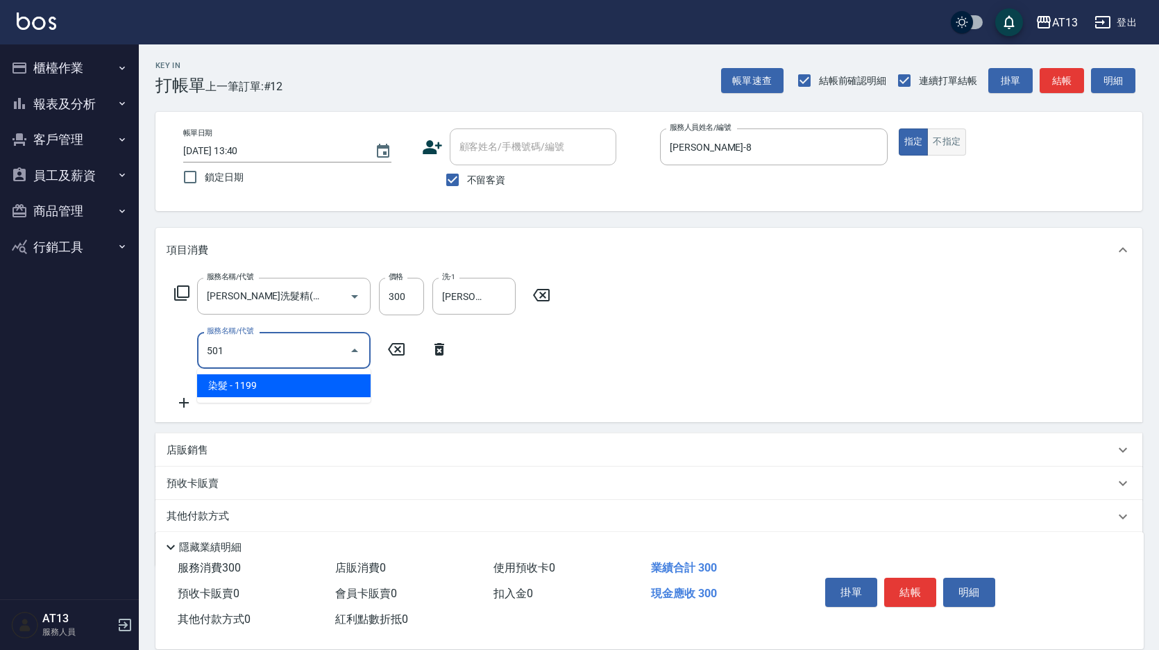
type input "染髮(501)"
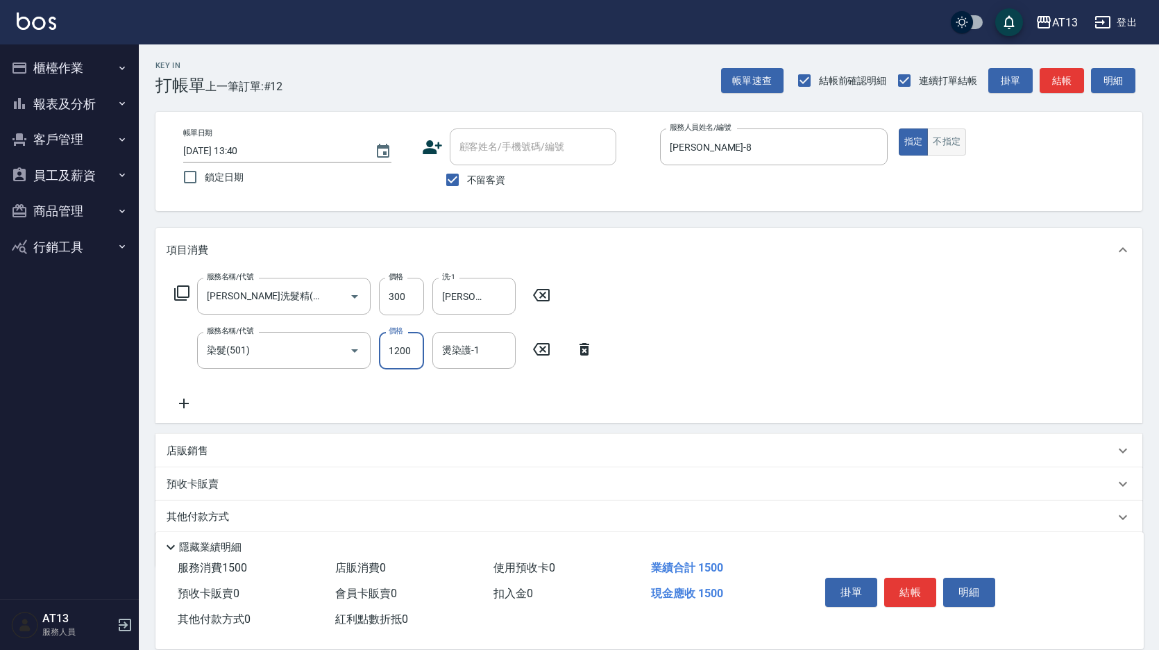
type input "1200"
type input "[PERSON_NAME]-29"
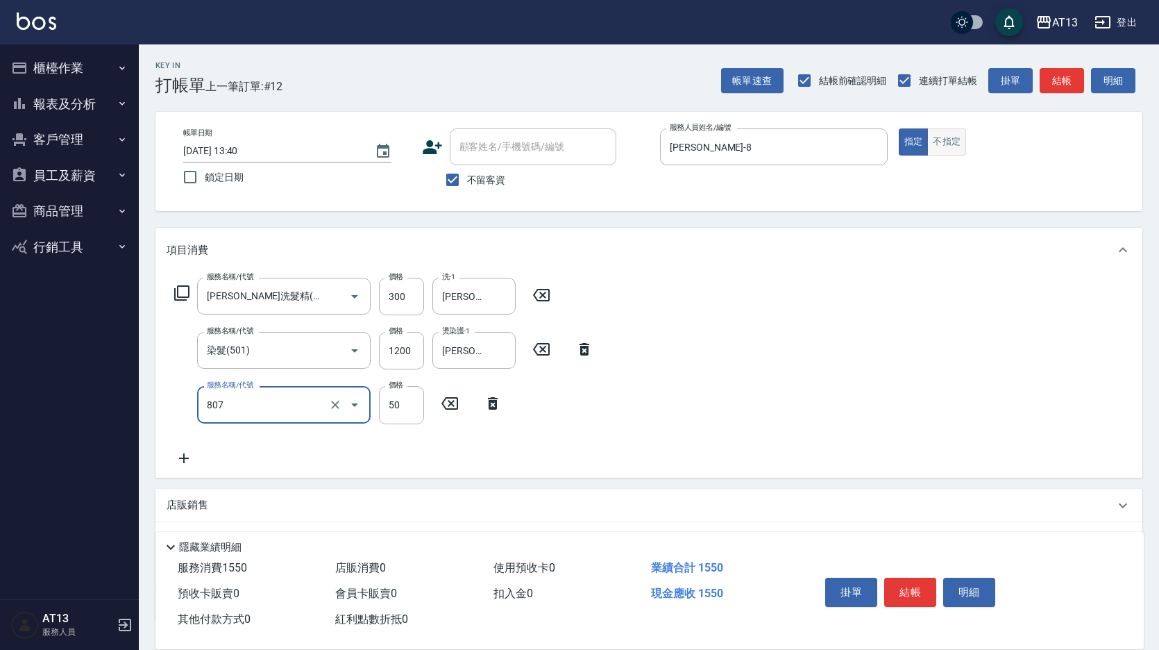
type input "TG護髮素(潤絲)(807)"
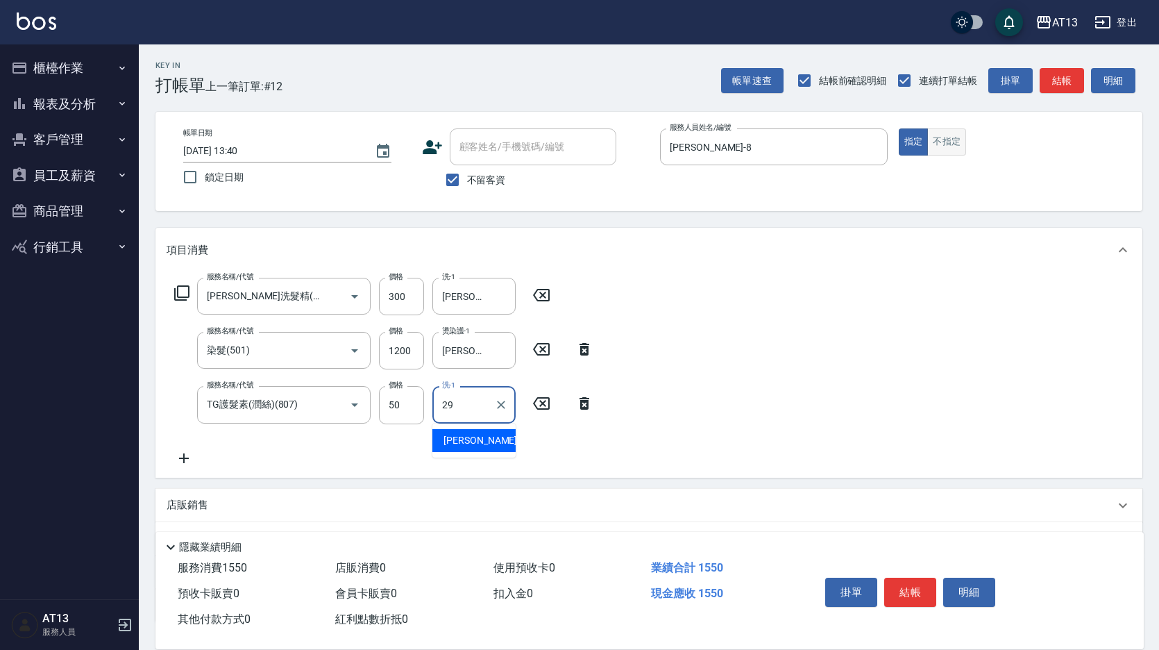
type input "[PERSON_NAME]-29"
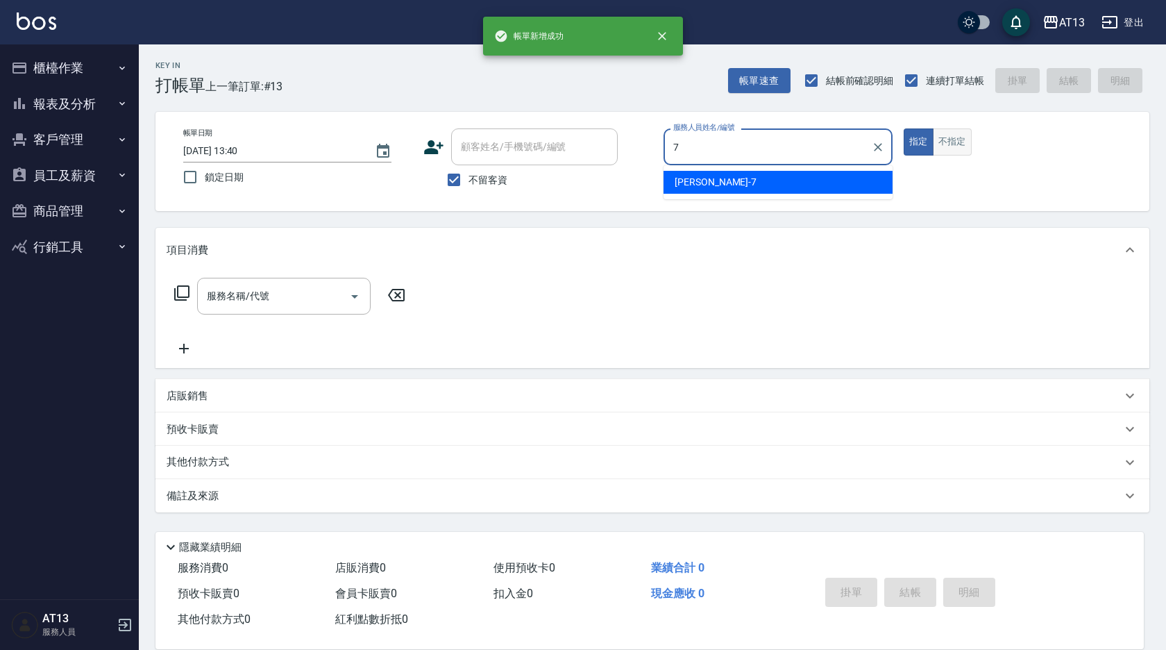
type input "[PERSON_NAME]-7"
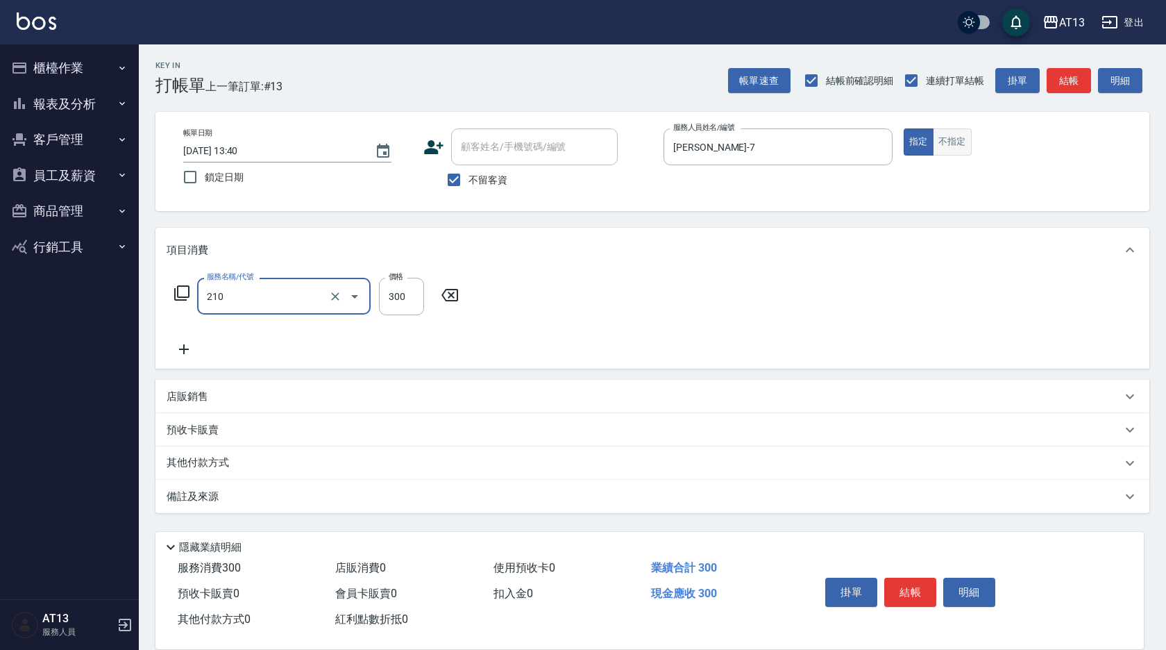
type input "[PERSON_NAME]洗髮精(210)"
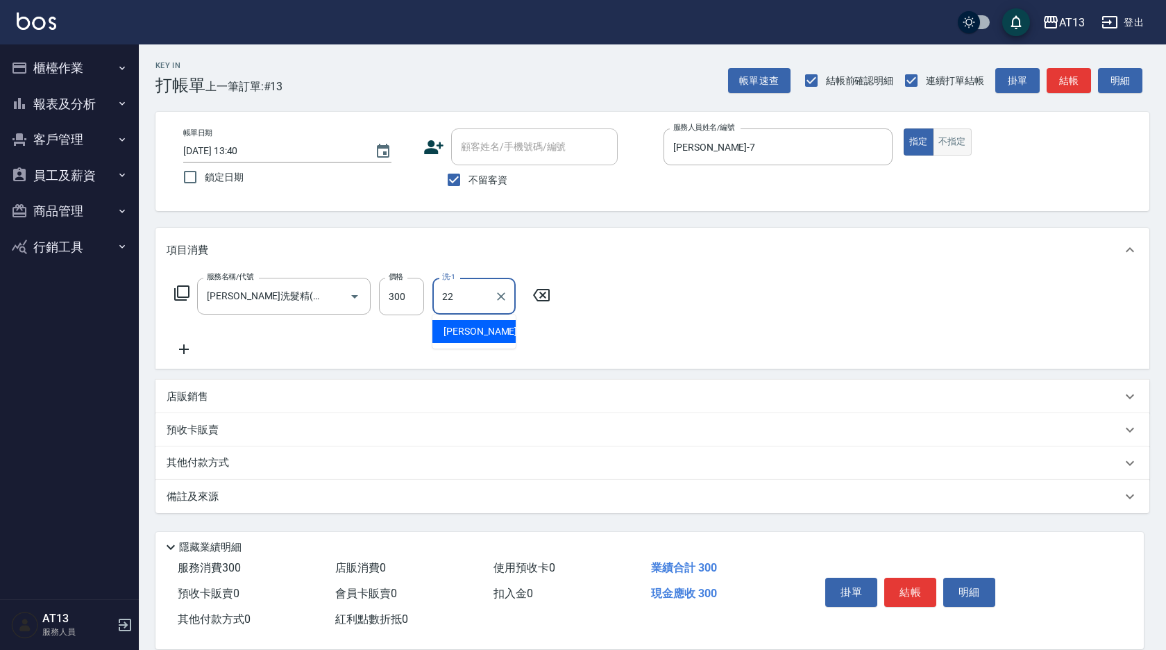
type input "[PERSON_NAME]-22"
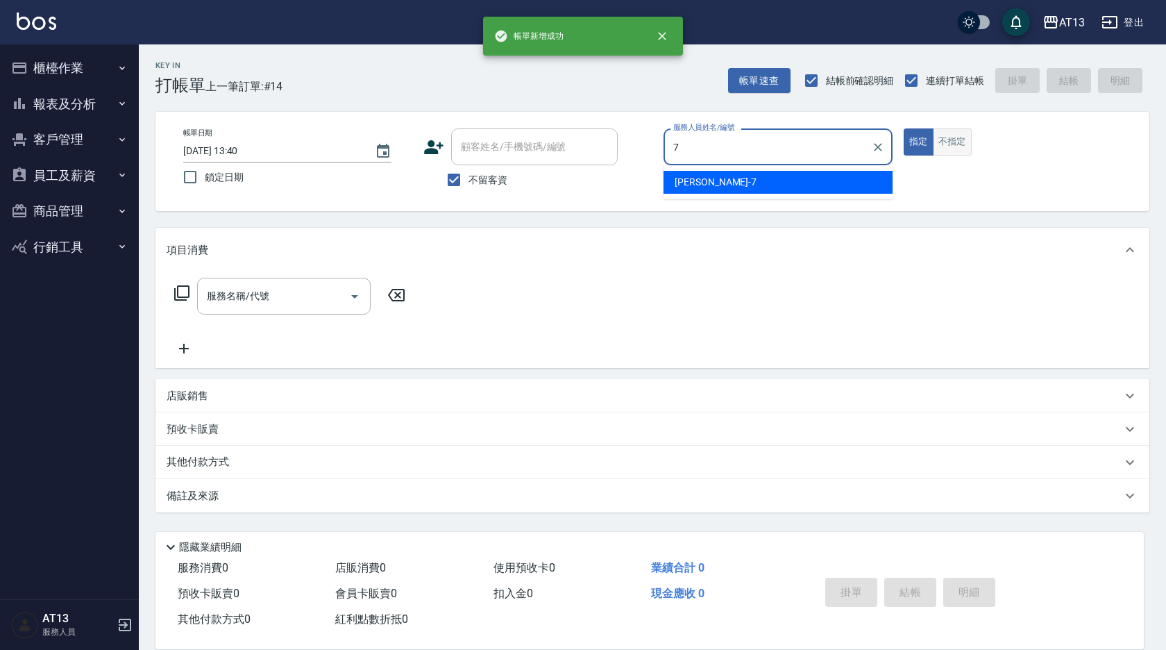
type input "[PERSON_NAME]-7"
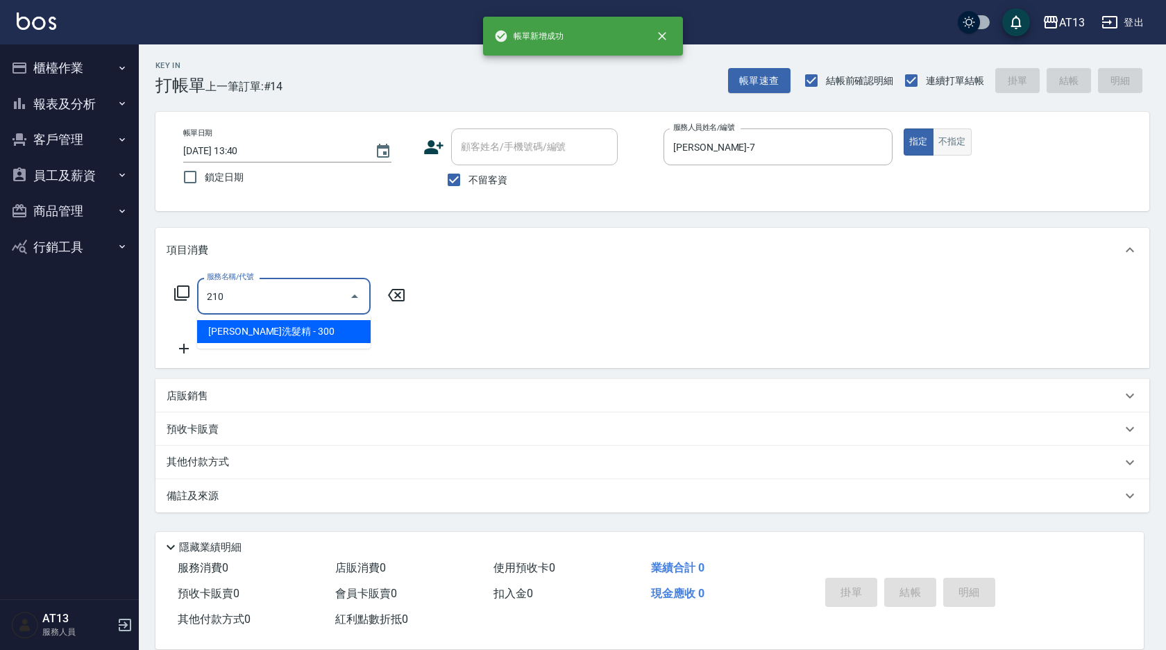
type input "[PERSON_NAME]洗髮精(210)"
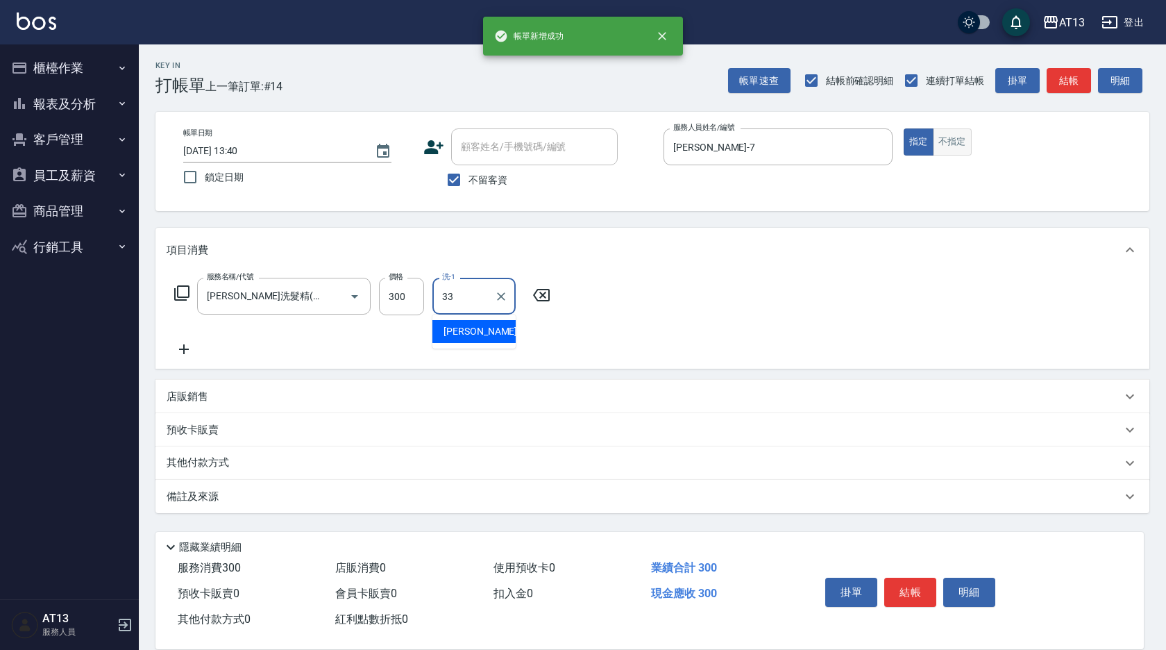
type input "[PERSON_NAME]-33"
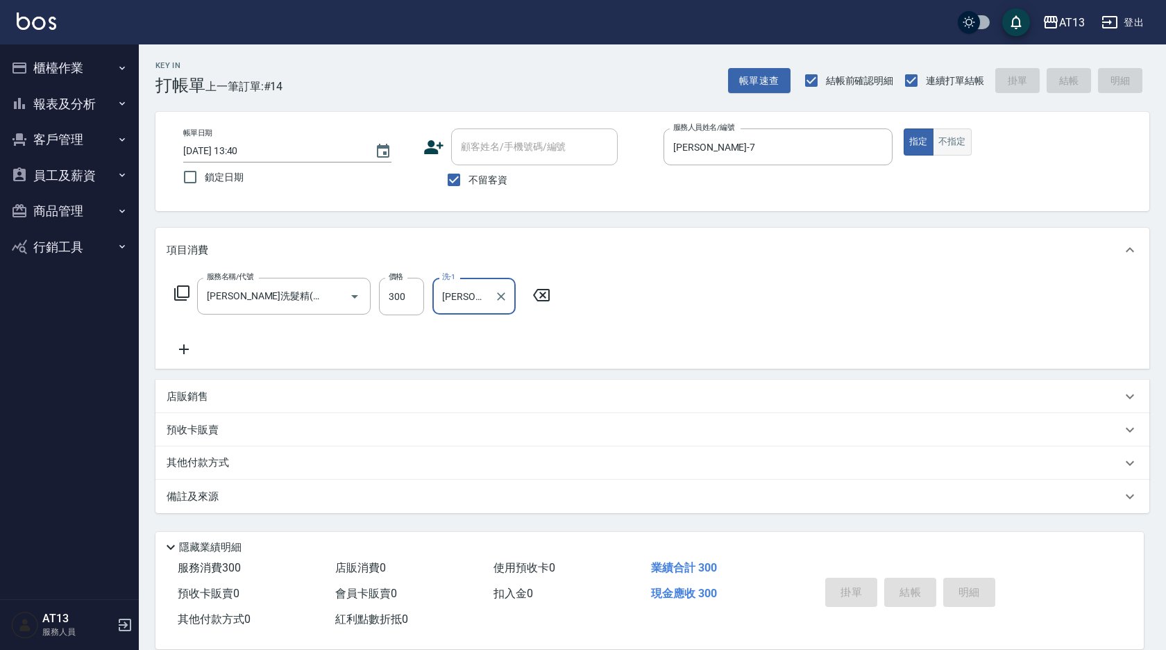
type input "[DATE] 13:41"
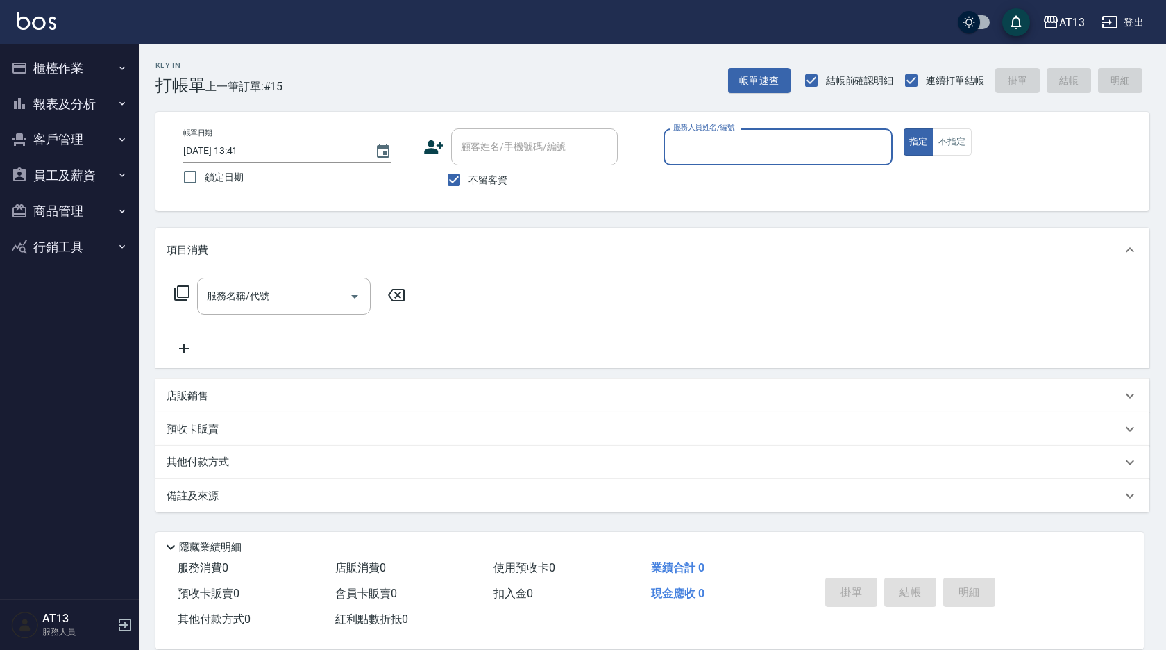
click at [65, 62] on button "櫃檯作業" at bounding box center [70, 68] width 128 height 36
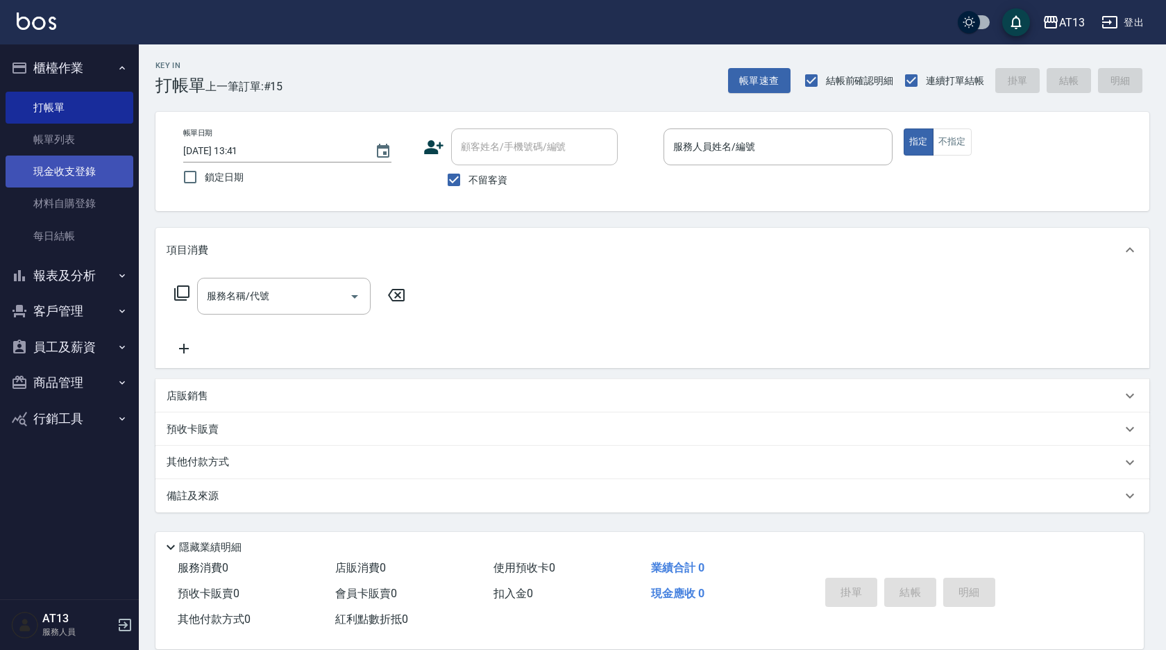
click at [74, 162] on link "現金收支登錄" at bounding box center [70, 172] width 128 height 32
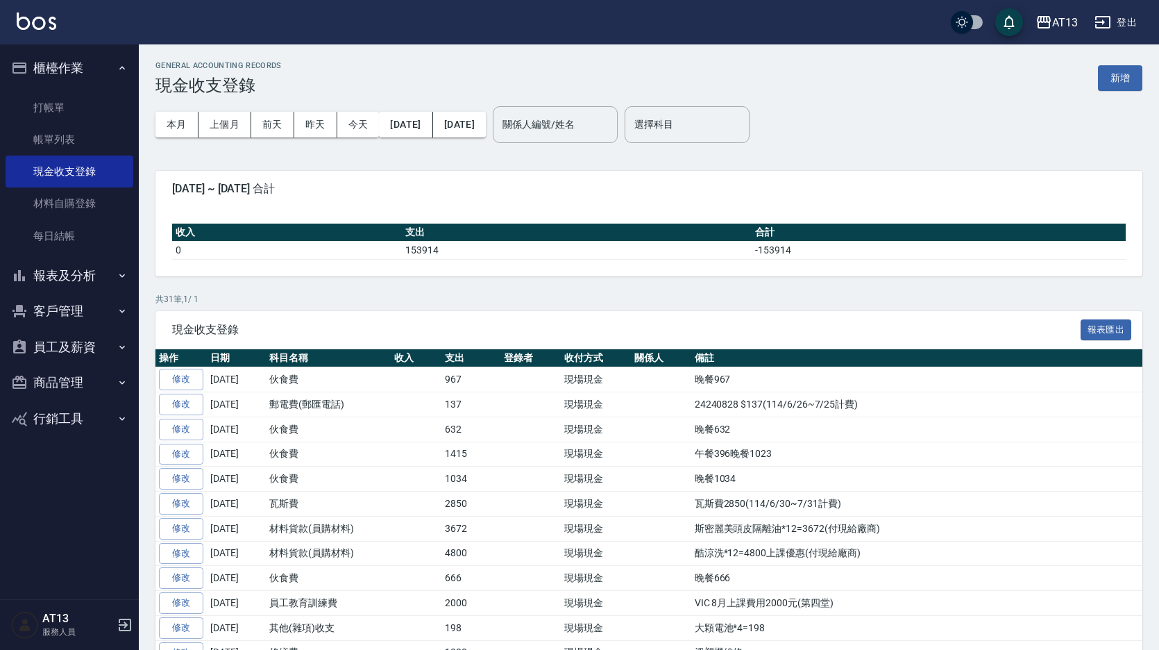
click at [1102, 74] on button "新增" at bounding box center [1120, 78] width 44 height 26
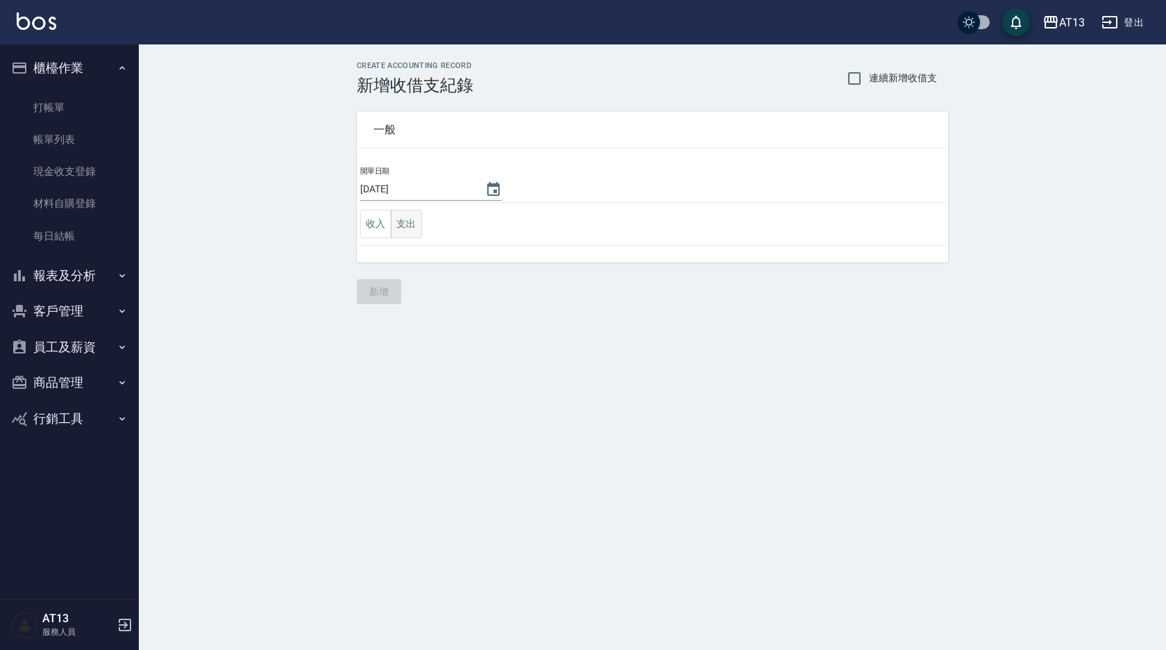
click at [421, 225] on td "收入 支出" at bounding box center [653, 224] width 592 height 43
click at [421, 225] on button "支出" at bounding box center [406, 224] width 31 height 28
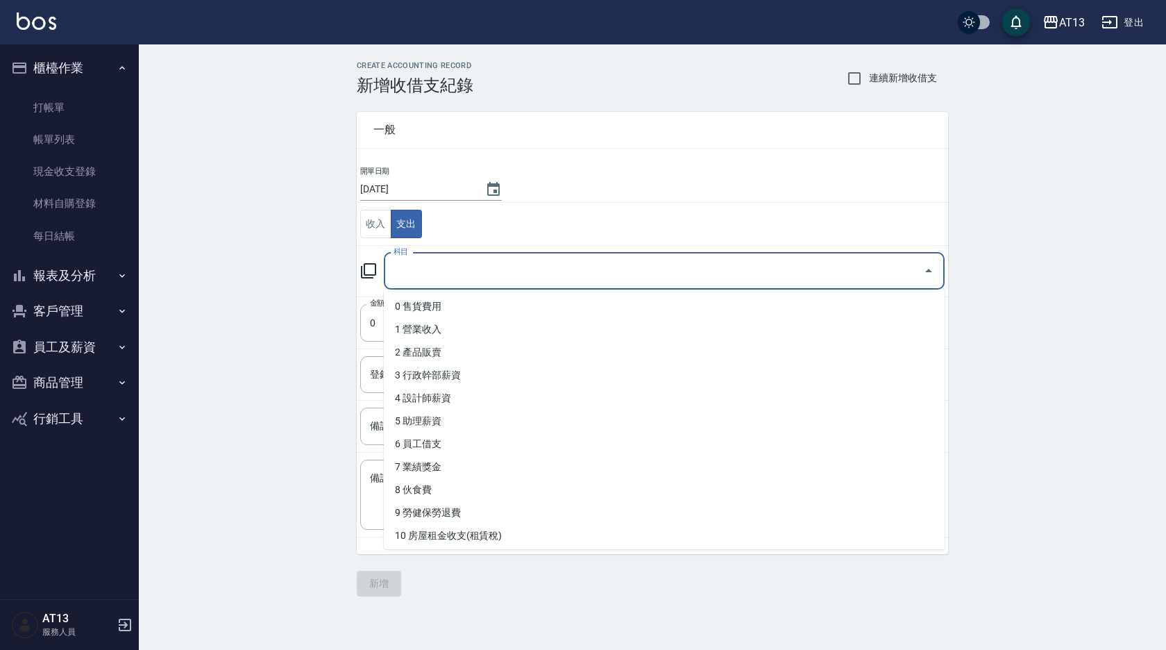
click at [470, 262] on input "科目" at bounding box center [654, 271] width 528 height 24
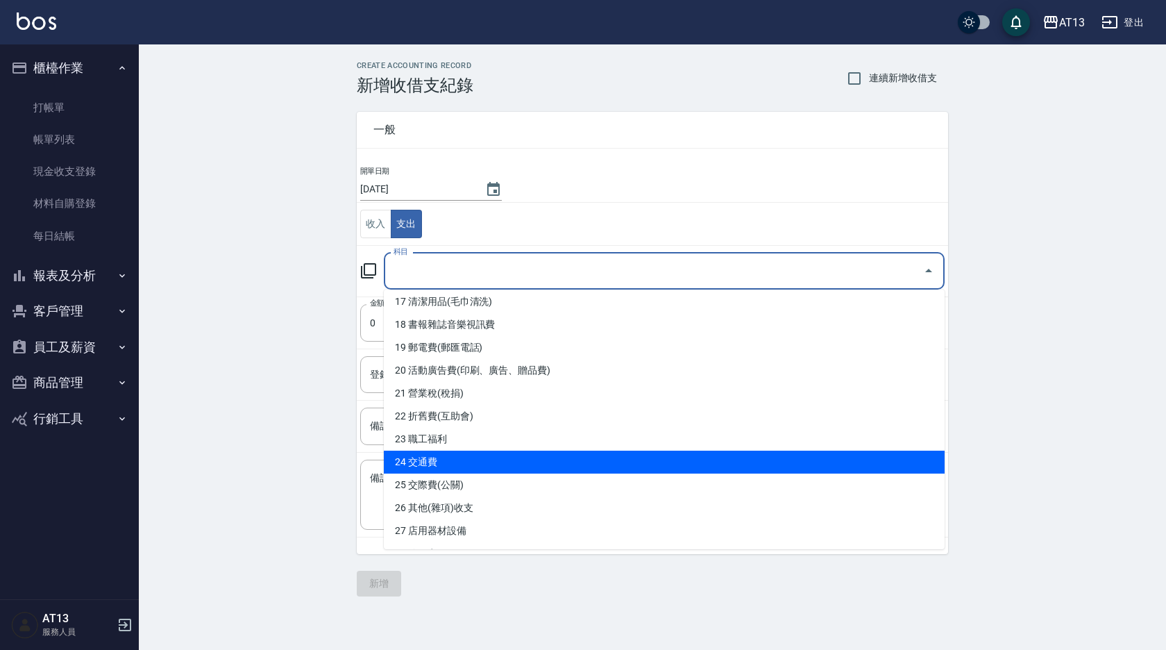
scroll to position [417, 0]
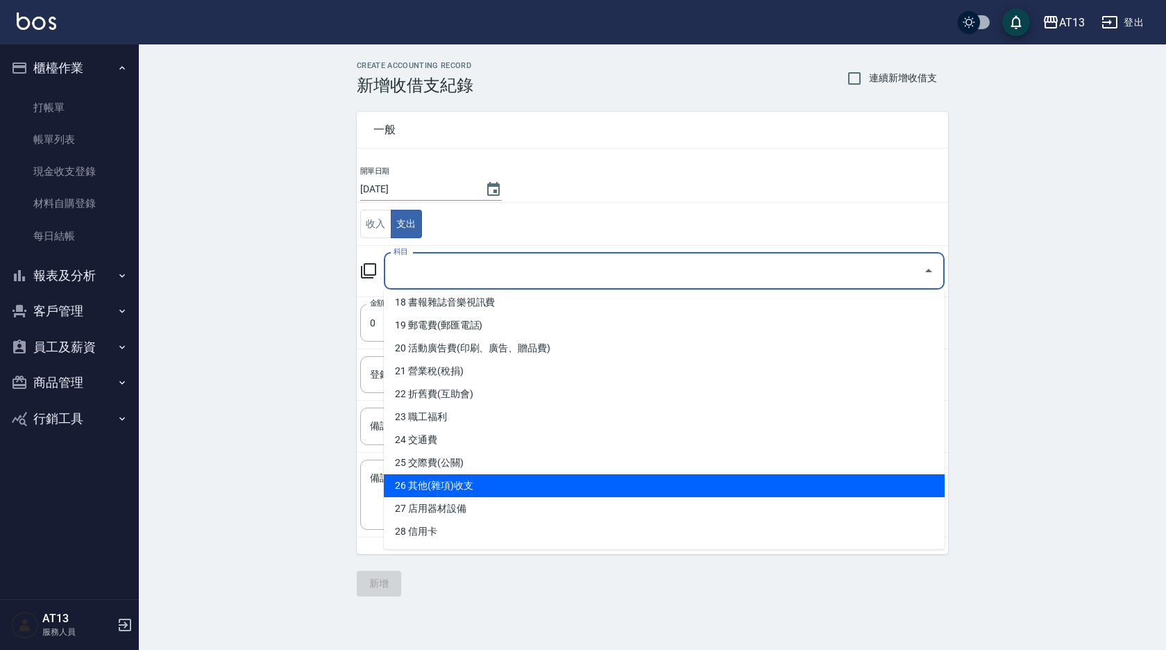
click at [487, 482] on li "26 其他(雜項)收支" at bounding box center [664, 485] width 561 height 23
type input "26 其他(雜項)收支"
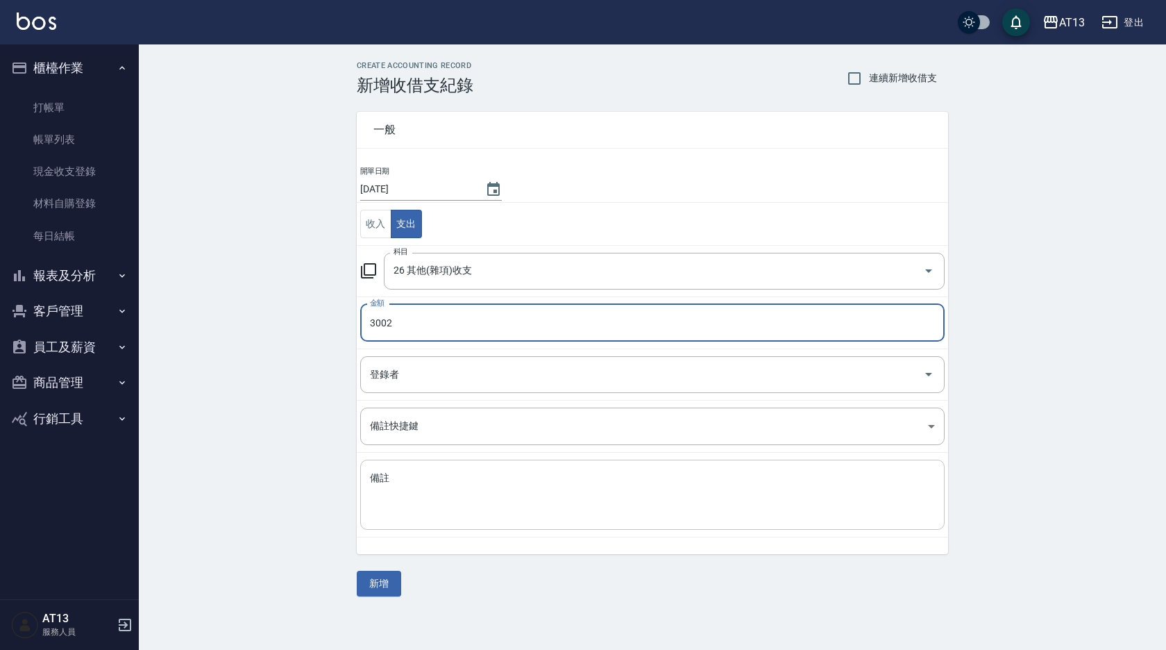
type input "3002"
click at [493, 482] on textarea "備註" at bounding box center [652, 494] width 565 height 47
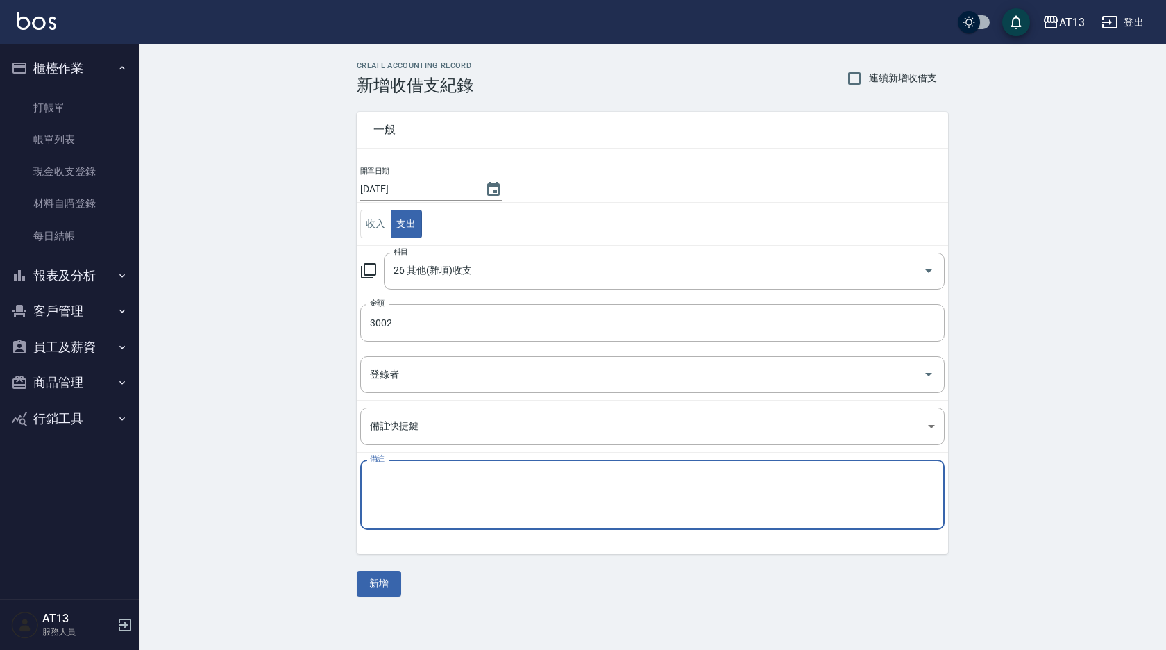
type textarea "g"
type textarea "ㄕ"
type textarea "義丹食品 3002"
click at [400, 580] on button "新增" at bounding box center [379, 584] width 44 height 26
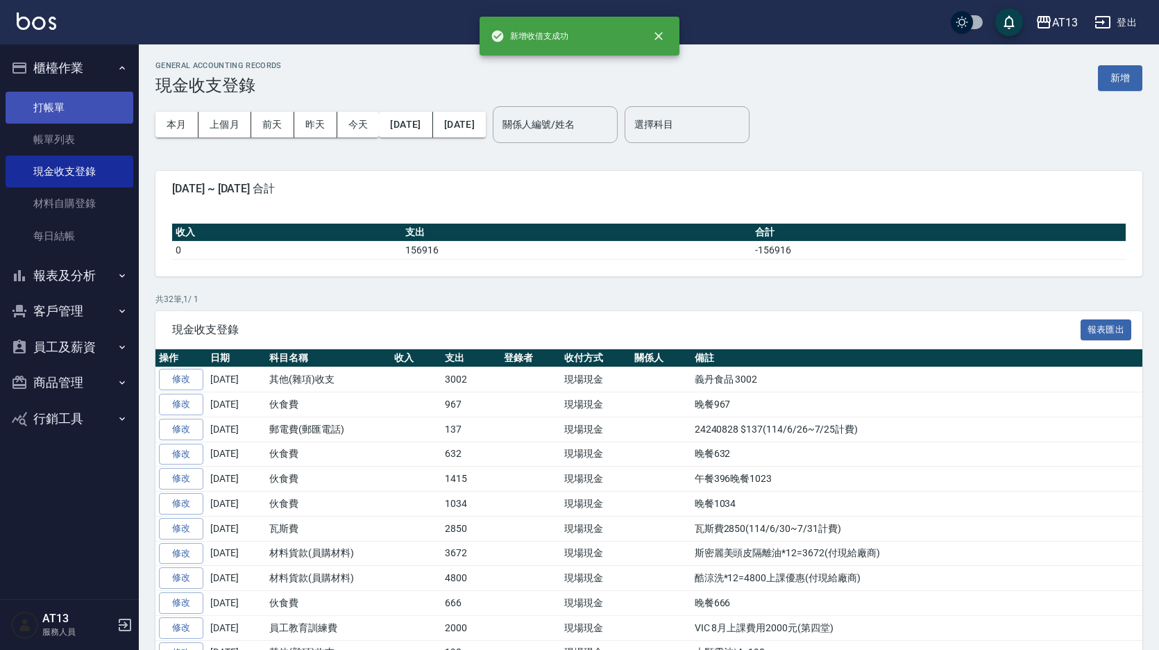
click at [74, 112] on link "打帳單" at bounding box center [70, 108] width 128 height 32
